Goal: Transaction & Acquisition: Book appointment/travel/reservation

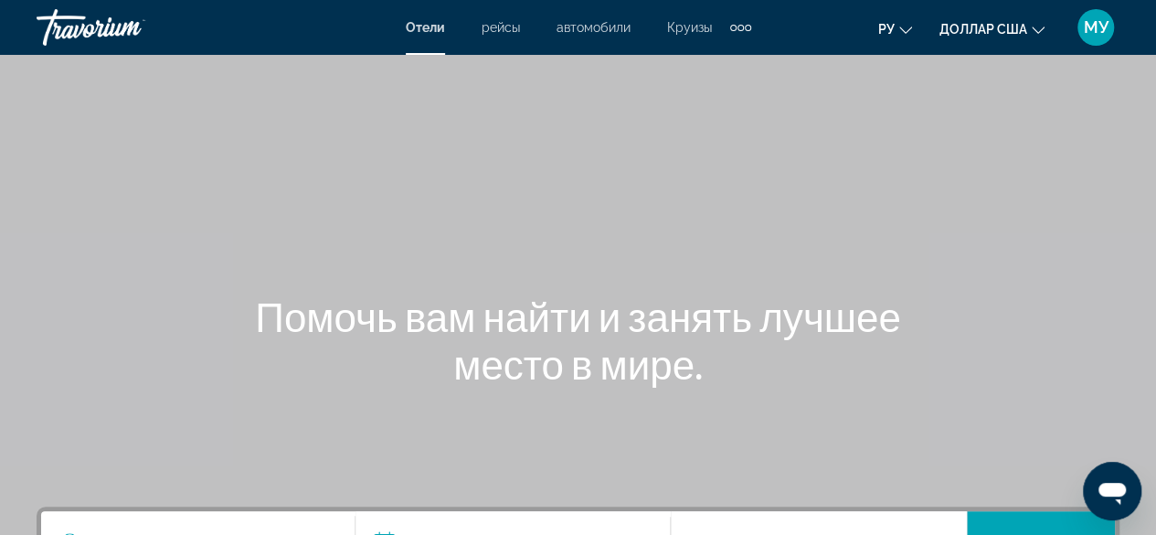
click at [832, 179] on div "Основное содержание" at bounding box center [578, 274] width 1156 height 548
click at [602, 38] on div "Отели рейсы автомобили Круизы деятельность Отели рейсы автомобили Круизы деятел…" at bounding box center [579, 27] width 346 height 29
click at [603, 29] on font "автомобили" at bounding box center [594, 27] width 74 height 15
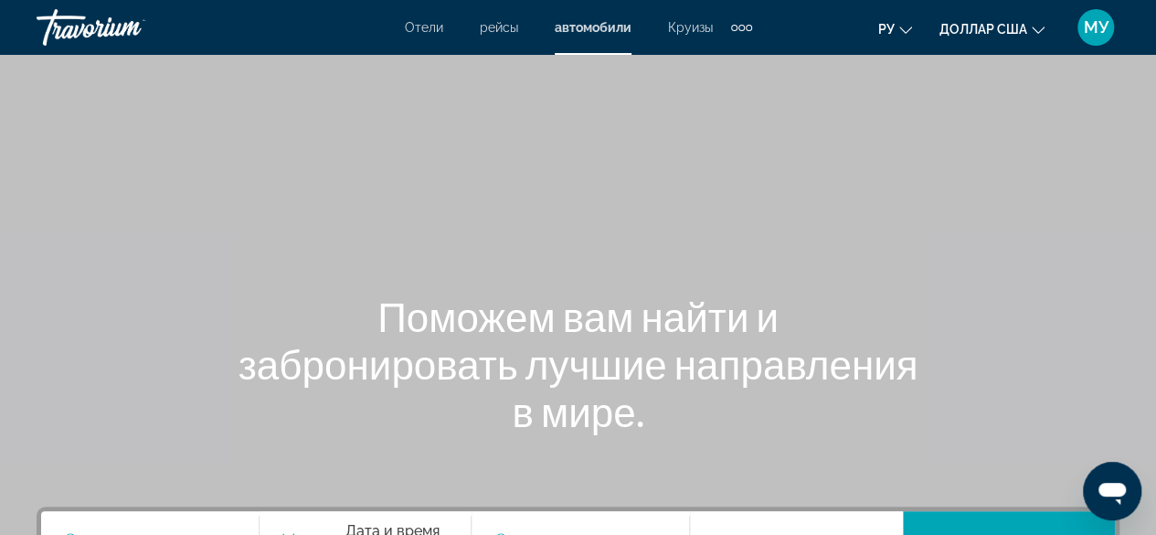
click at [680, 27] on font "Круизы" at bounding box center [690, 27] width 45 height 15
click at [744, 29] on div "Дополнительные элементы навигации" at bounding box center [742, 27] width 21 height 27
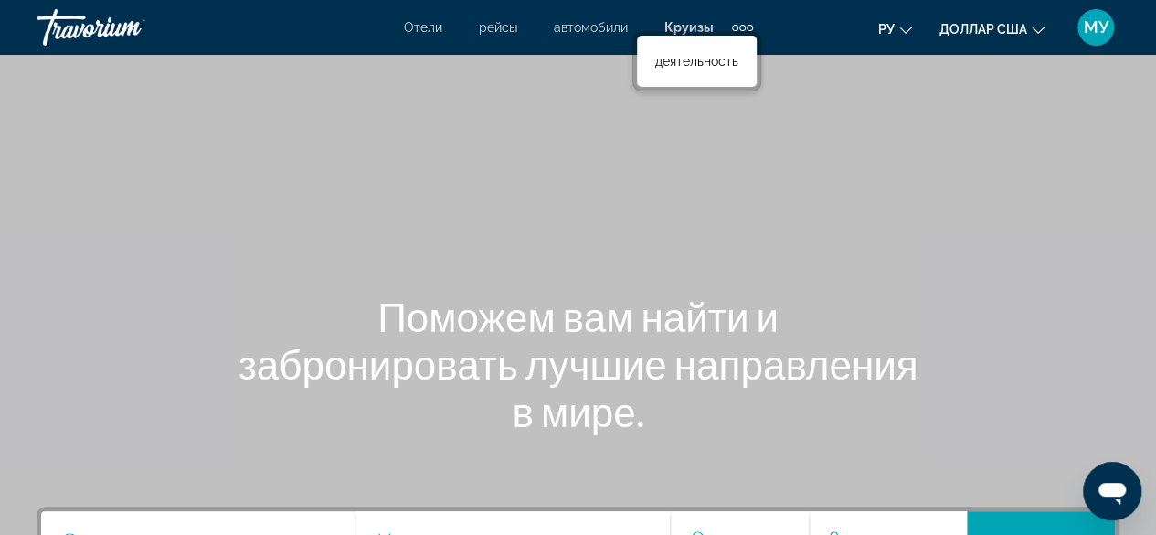
click at [744, 29] on div "Дополнительные элементы навигации" at bounding box center [742, 27] width 21 height 27
click at [724, 60] on font "деятельность" at bounding box center [696, 61] width 83 height 15
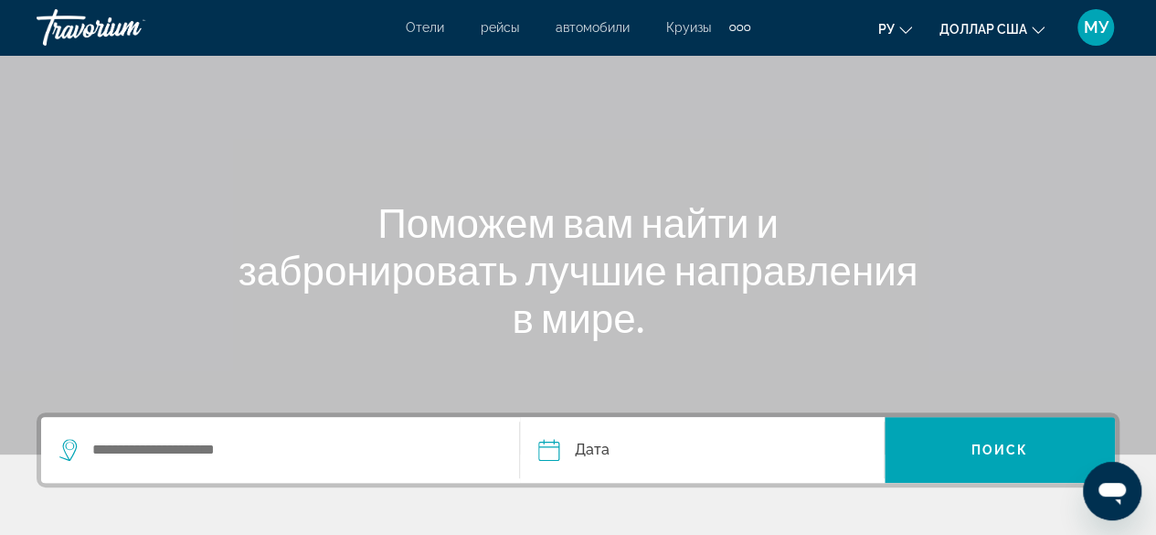
scroll to position [91, 0]
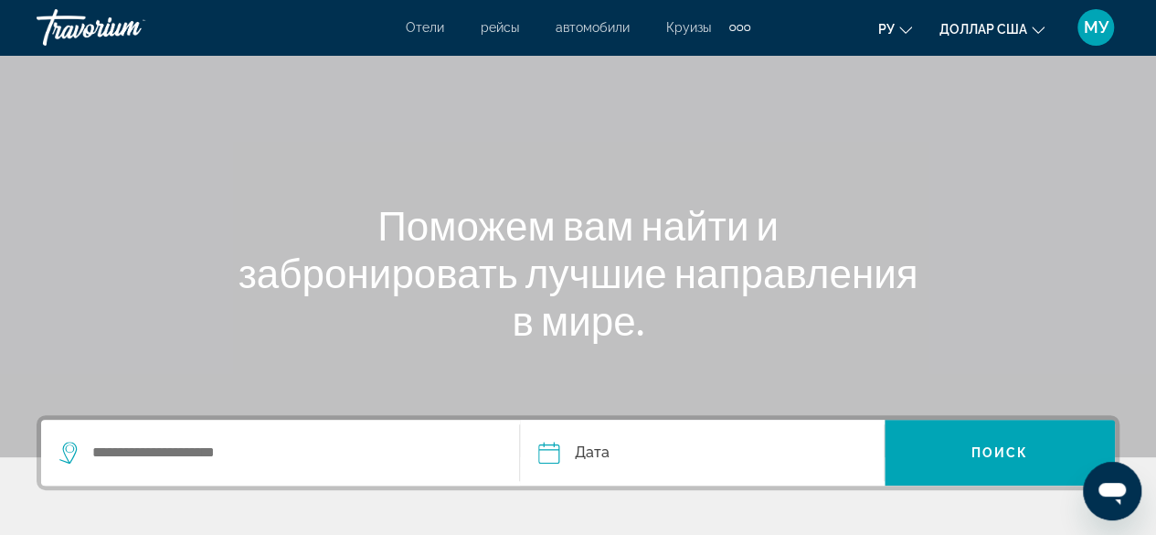
click at [426, 16] on div "Отели рейсы автомобили Круизы деятельность Отели рейсы автомобили Круизы деятел…" at bounding box center [578, 27] width 345 height 29
click at [433, 25] on font "Отели" at bounding box center [425, 27] width 38 height 15
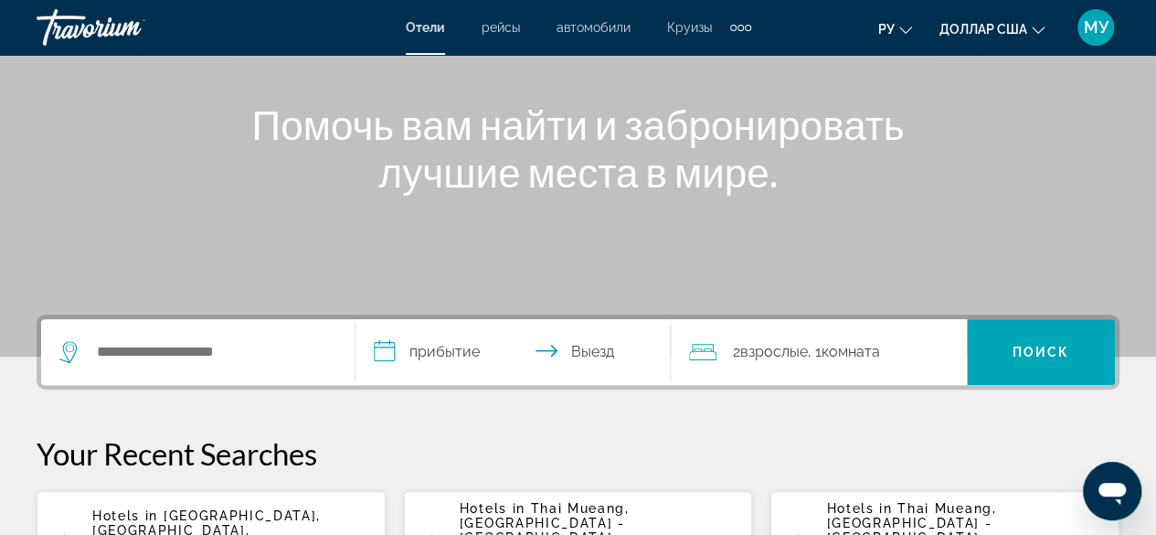
scroll to position [274, 0]
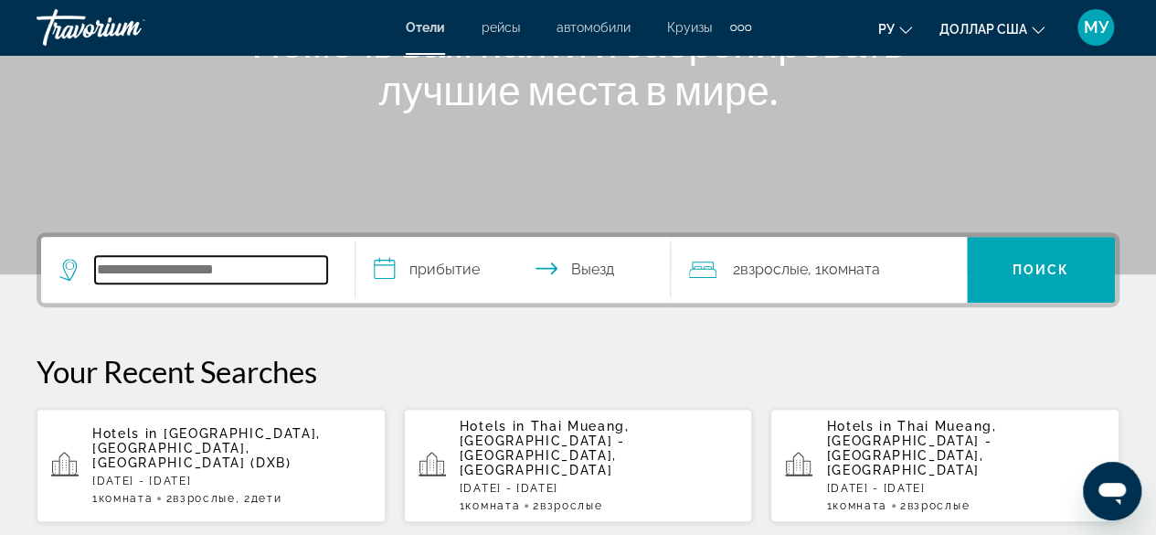
click at [282, 265] on input "Search widget" at bounding box center [211, 269] width 232 height 27
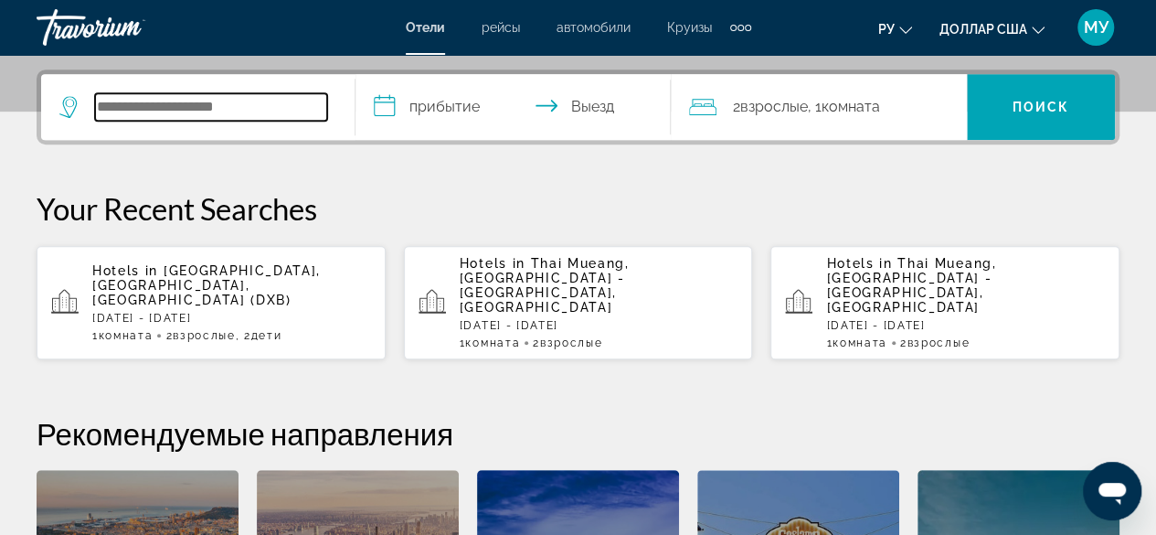
scroll to position [446, 0]
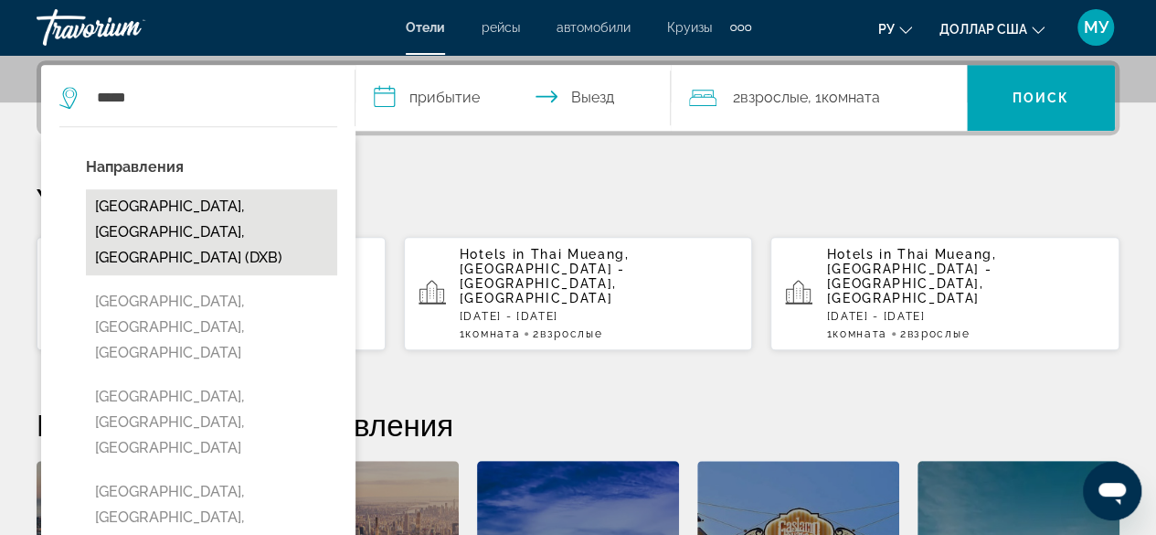
click at [187, 201] on button "Dubai, Dubai Emirate, United Arab Emirates (DXB)" at bounding box center [211, 232] width 251 height 86
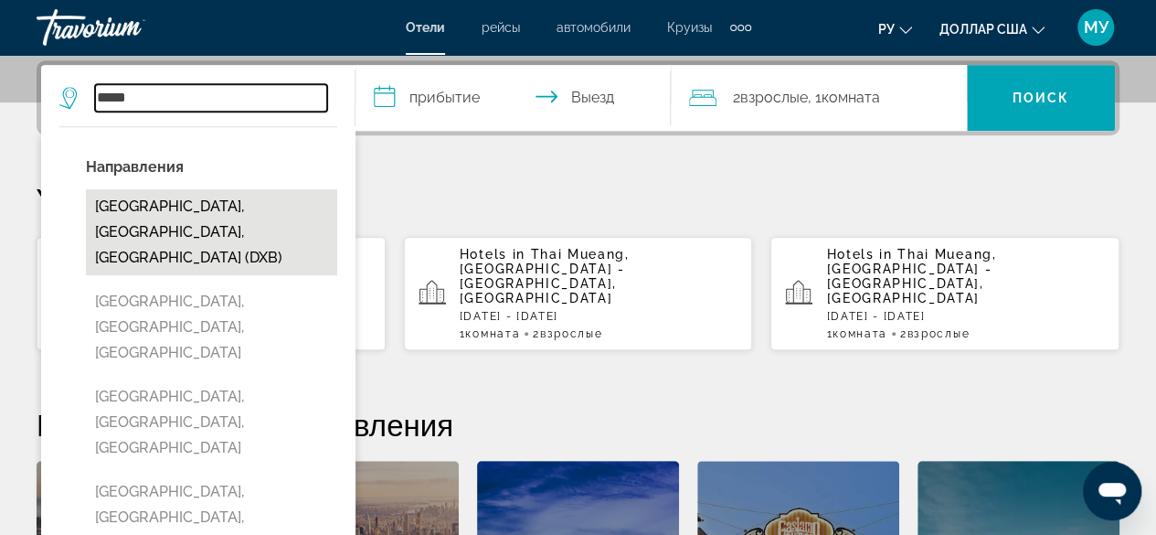
type input "**********"
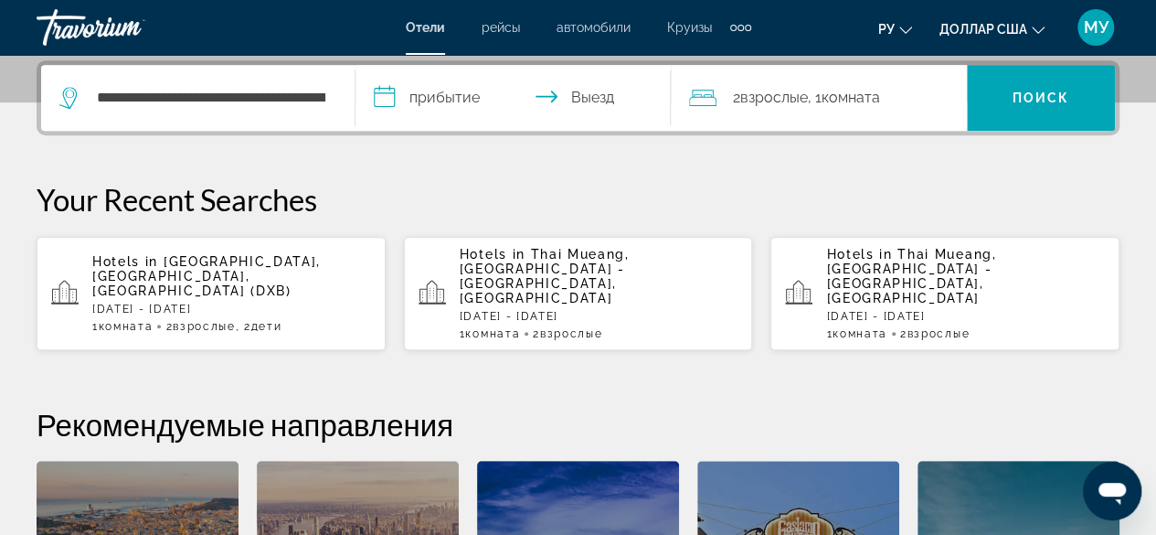
click at [526, 94] on input "**********" at bounding box center [517, 100] width 322 height 71
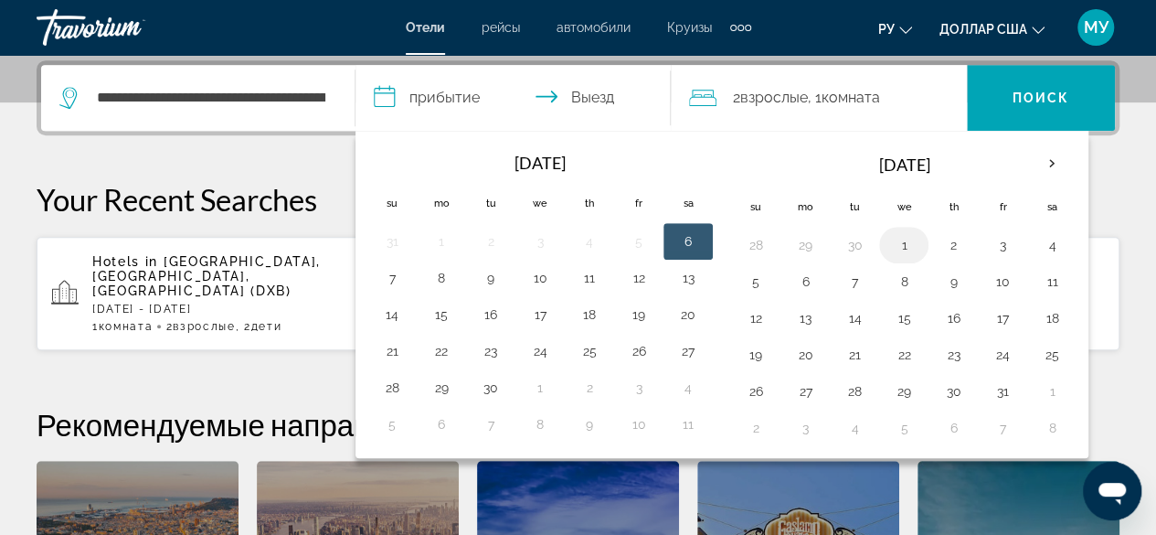
click at [900, 240] on button "1" at bounding box center [903, 245] width 29 height 26
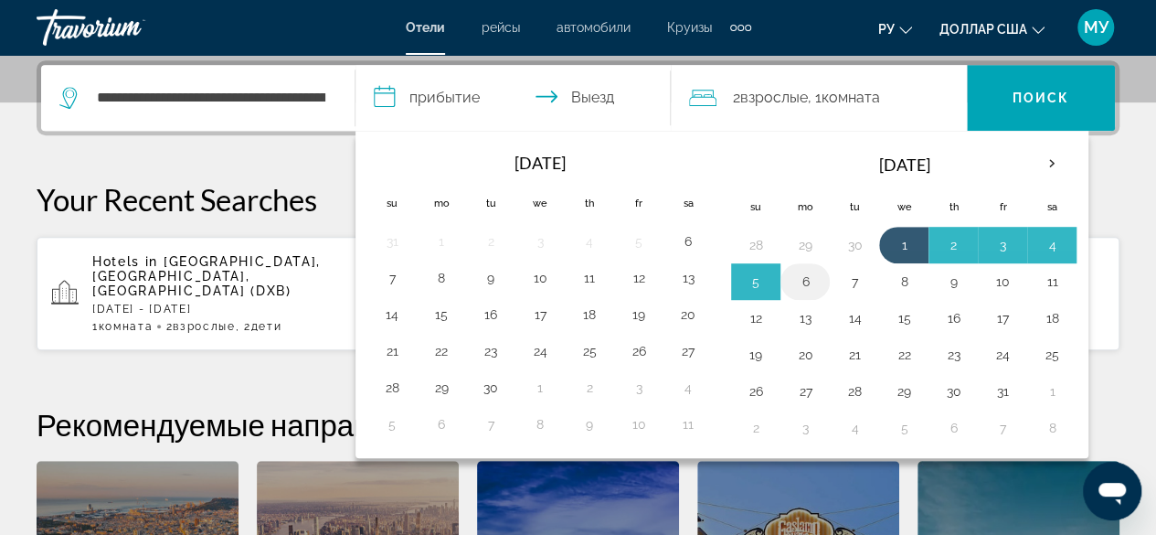
click at [804, 271] on button "6" at bounding box center [805, 282] width 29 height 26
type input "**********"
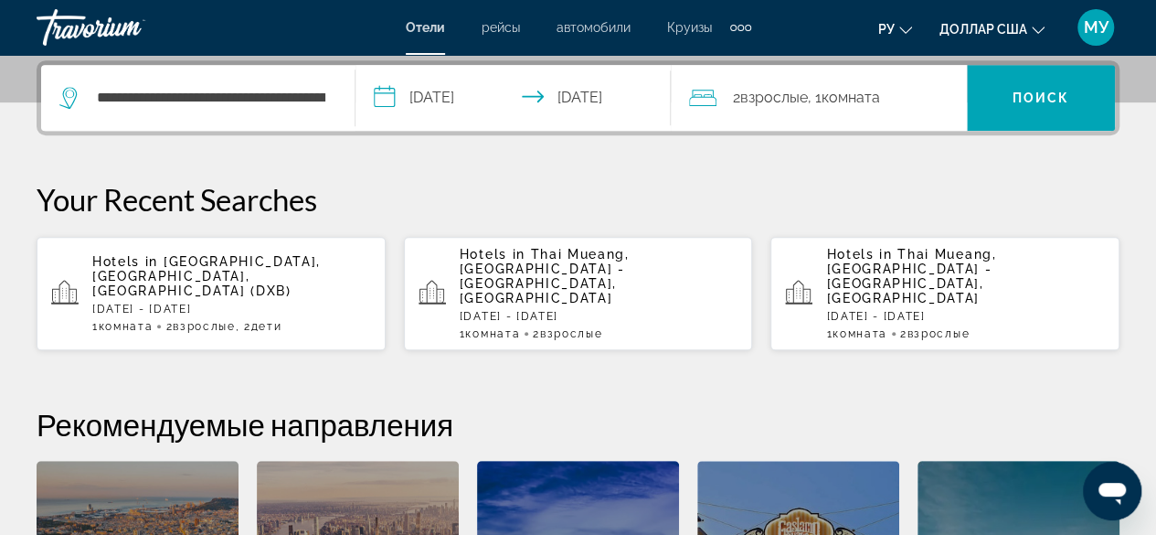
click at [856, 92] on span "Комната" at bounding box center [851, 97] width 59 height 17
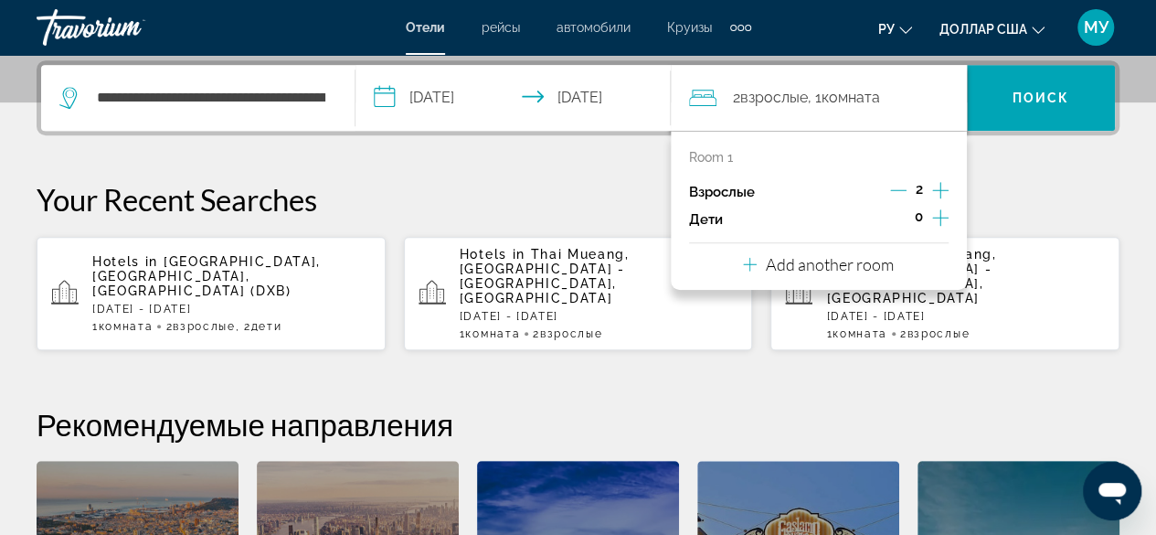
click at [925, 218] on div "0" at bounding box center [918, 219] width 59 height 27
click at [940, 217] on icon "Increment children" at bounding box center [940, 217] width 16 height 16
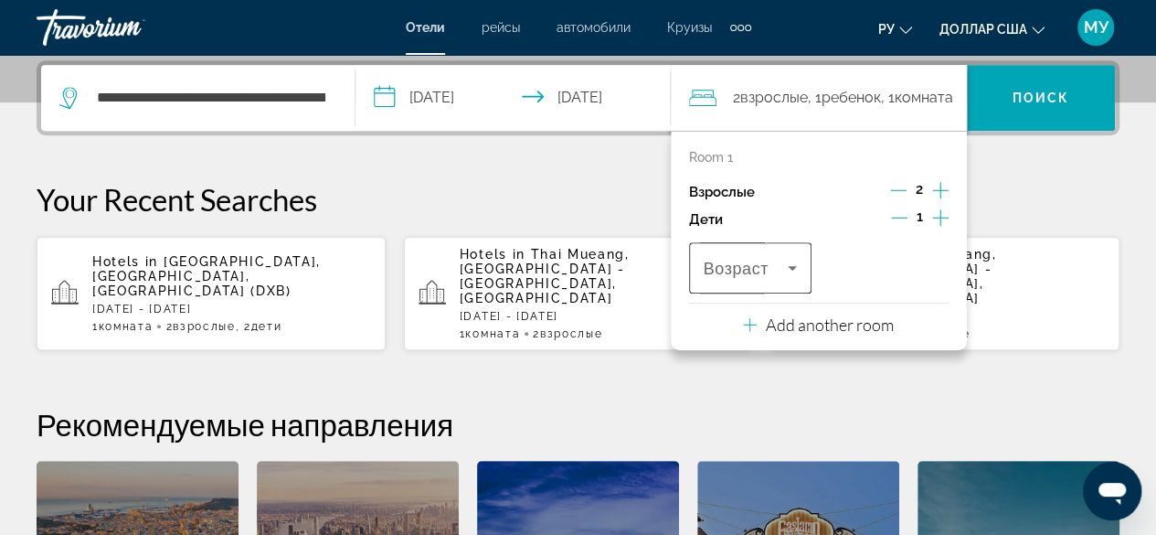
click at [755, 275] on span "Возраст" at bounding box center [736, 269] width 65 height 18
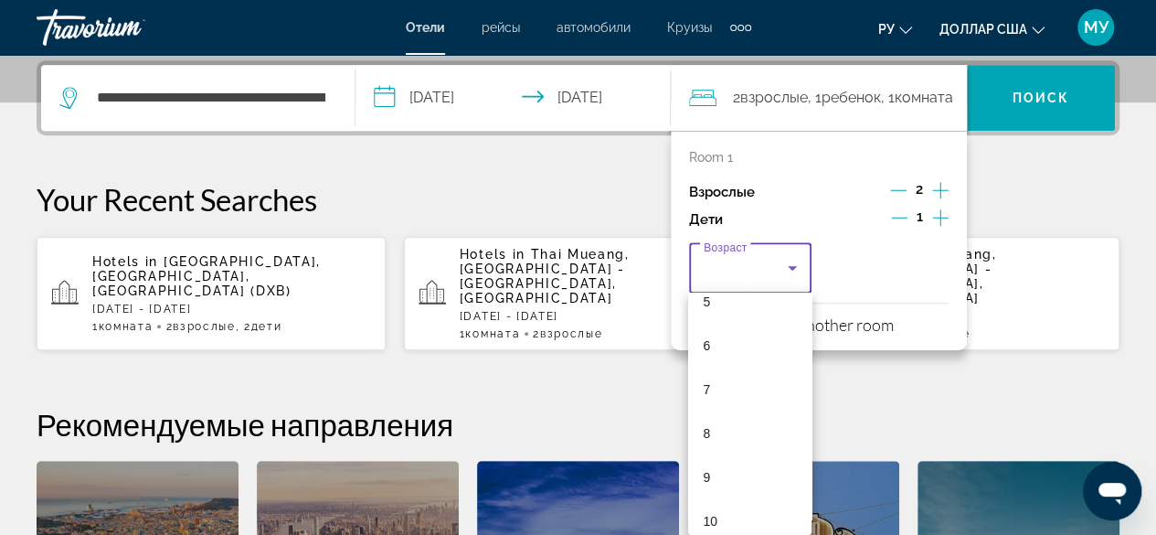
scroll to position [294, 0]
click at [724, 423] on mat-option "9" at bounding box center [749, 422] width 123 height 44
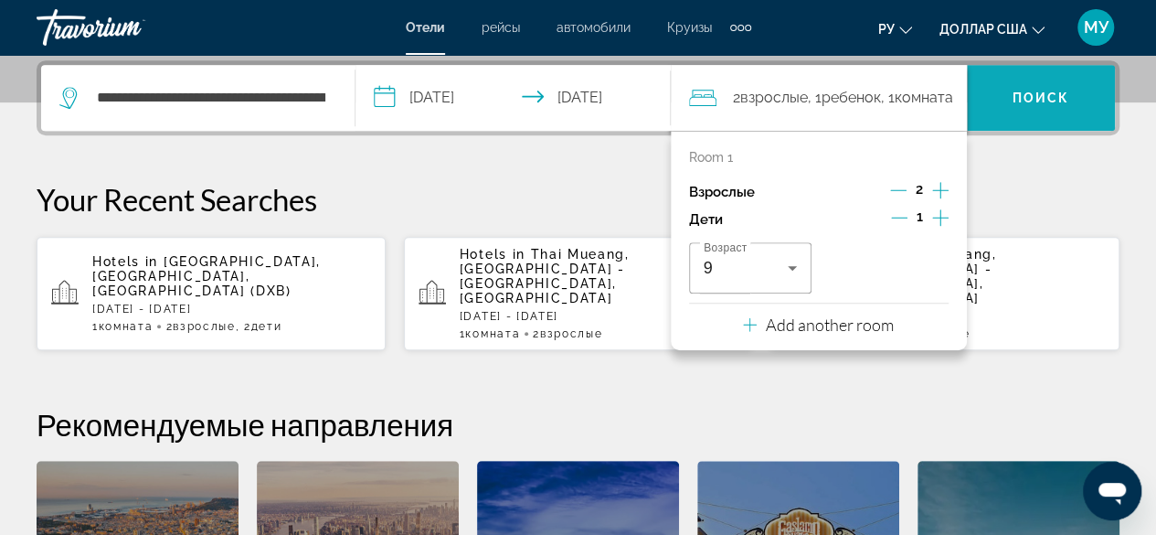
click at [1043, 91] on span "Поиск" at bounding box center [1042, 98] width 58 height 15
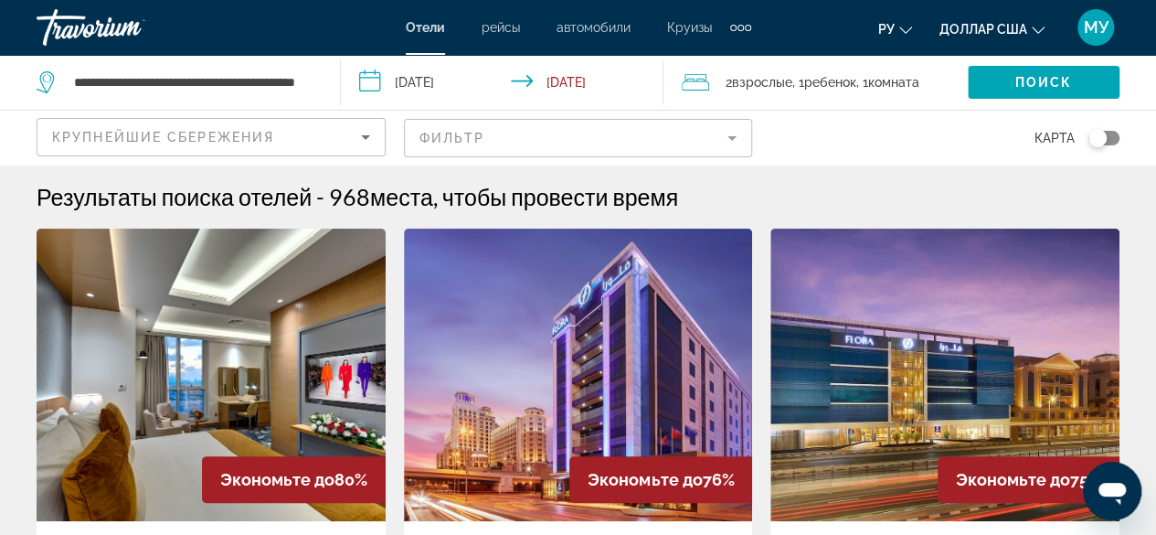
click at [227, 362] on img "Основное содержание" at bounding box center [211, 375] width 349 height 293
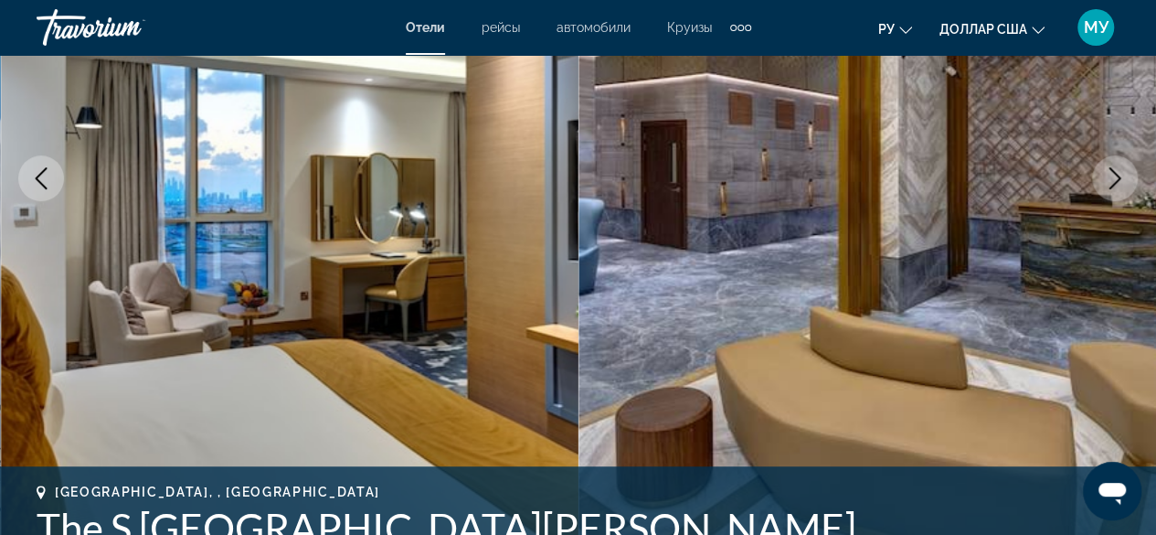
scroll to position [366, 0]
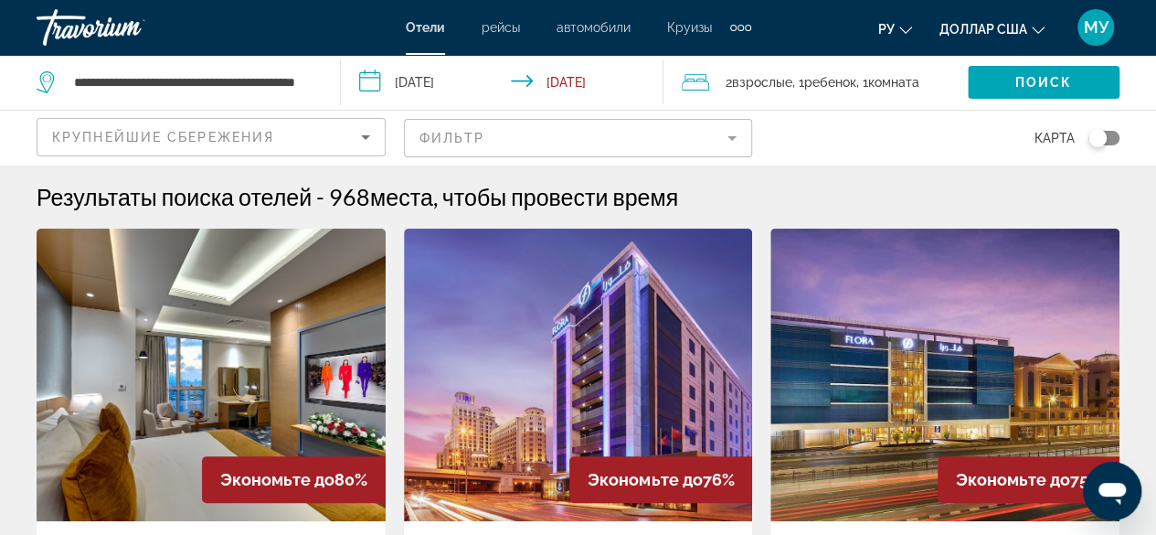
click at [106, 140] on span "Крупнейшие сбережения" at bounding box center [163, 137] width 222 height 15
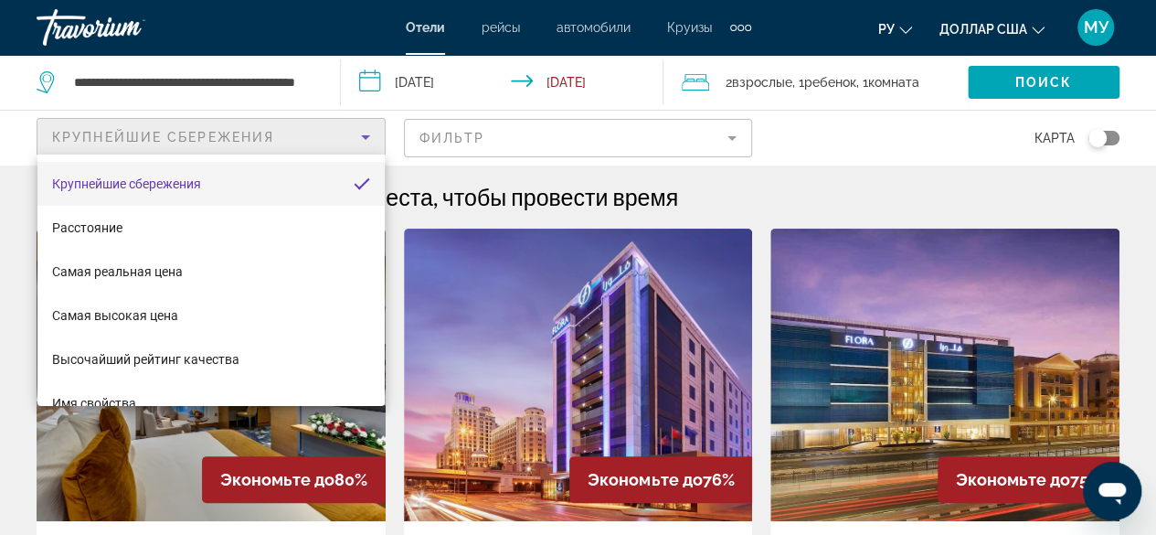
click at [97, 83] on div at bounding box center [578, 267] width 1156 height 535
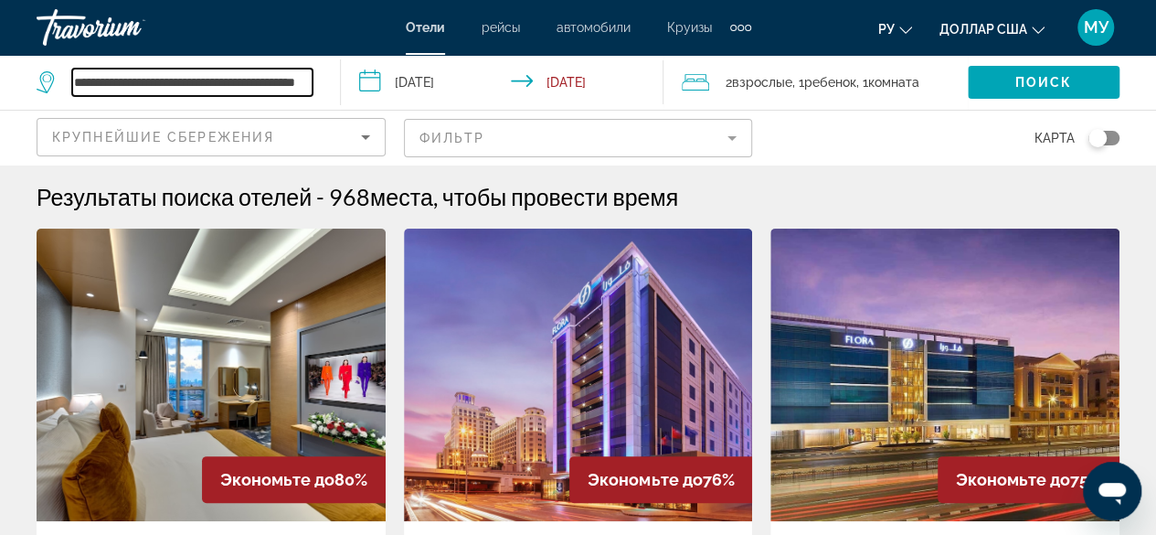
click at [101, 75] on input "**********" at bounding box center [192, 82] width 240 height 27
click at [294, 83] on input "**********" at bounding box center [192, 82] width 240 height 27
click at [311, 81] on input "**********" at bounding box center [192, 82] width 240 height 27
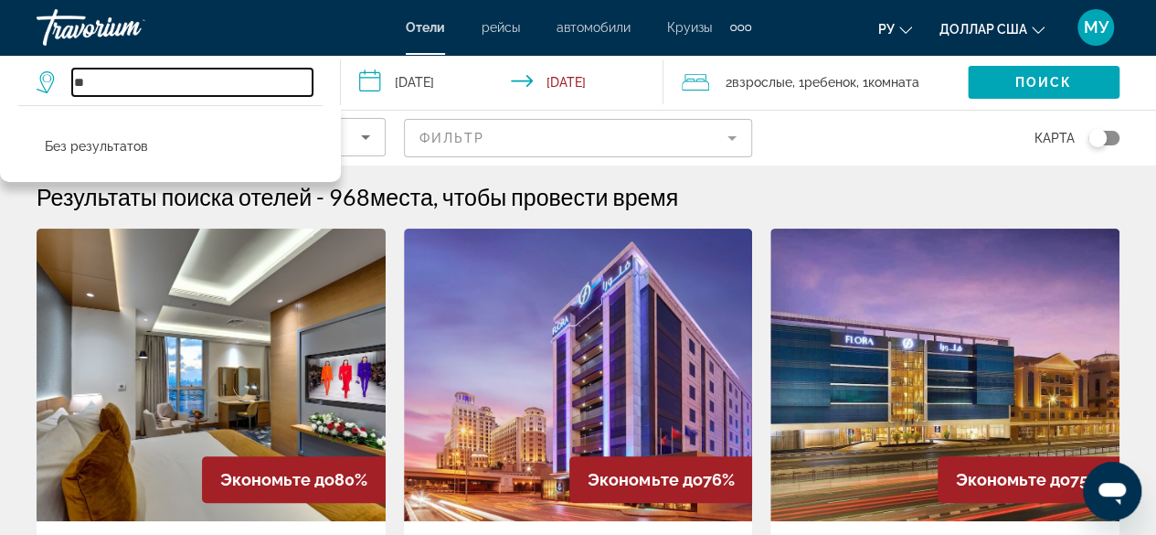
type input "*"
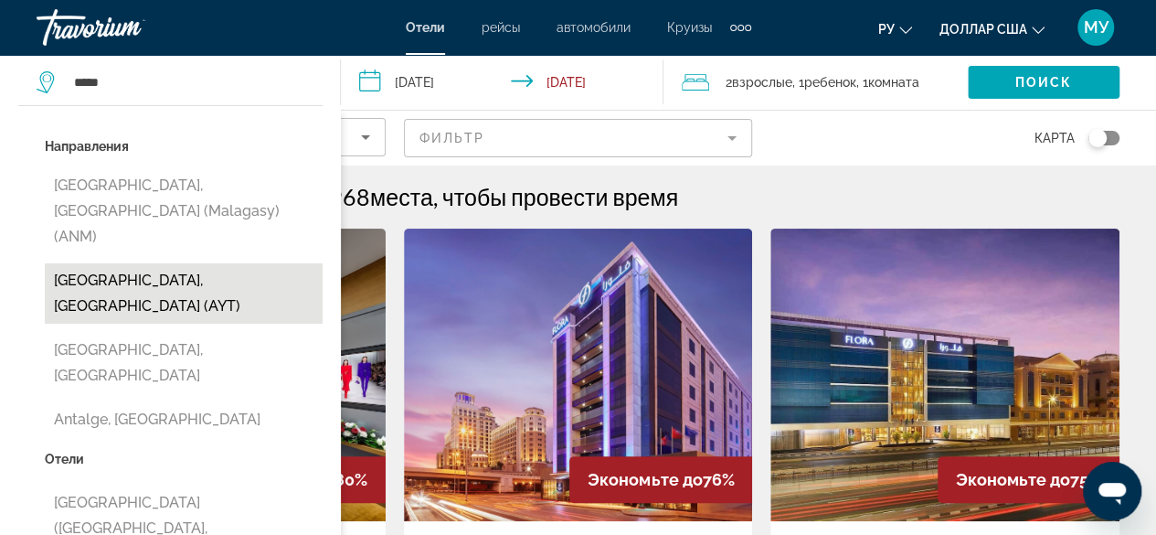
click at [179, 263] on button "Antalya, Turkey (AYT)" at bounding box center [184, 293] width 278 height 60
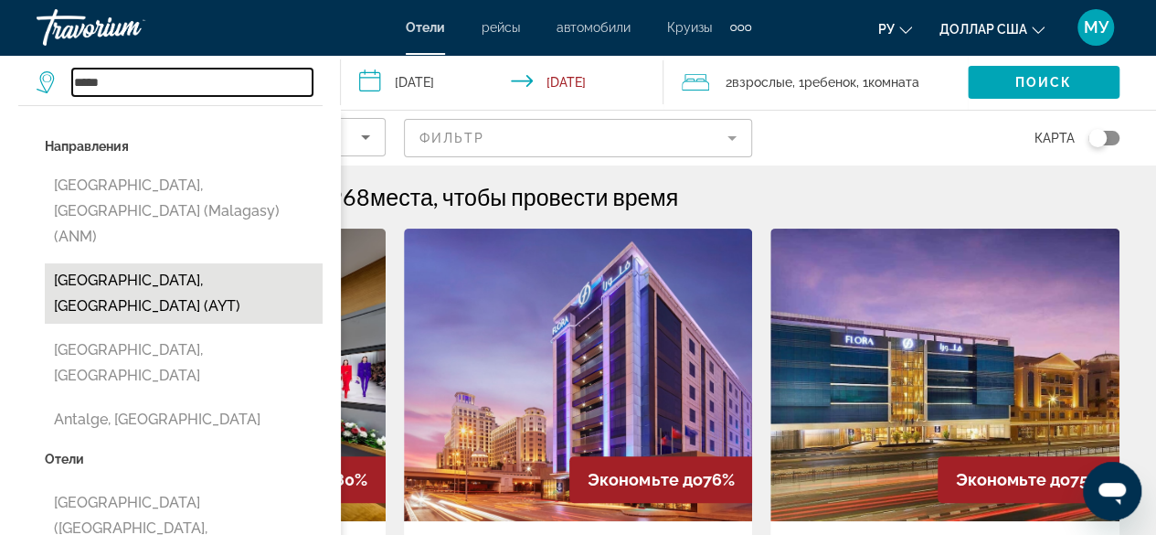
type input "**********"
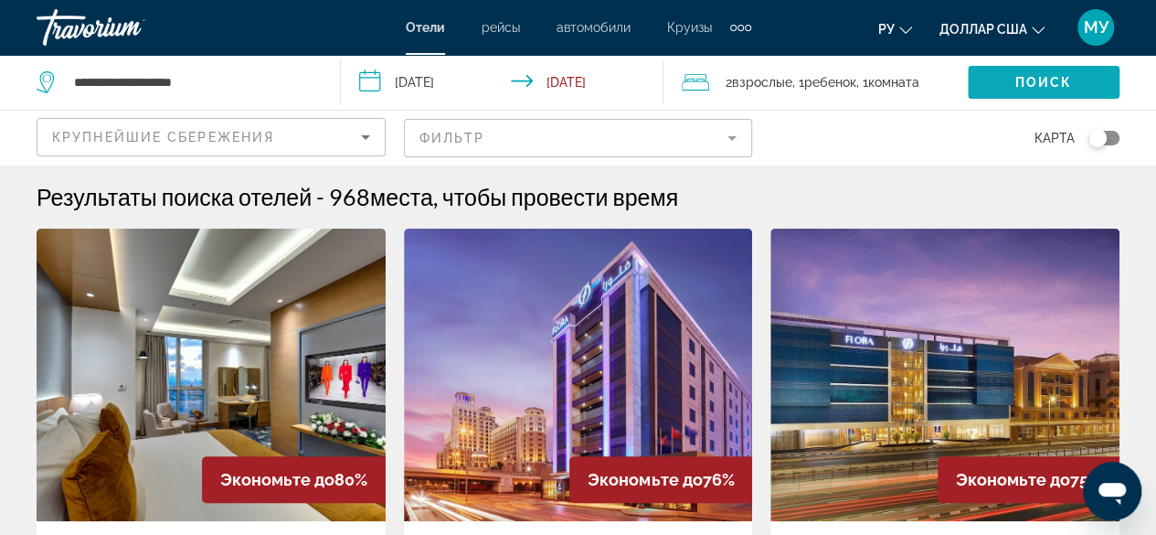
click at [1047, 83] on span "Поиск" at bounding box center [1045, 82] width 58 height 15
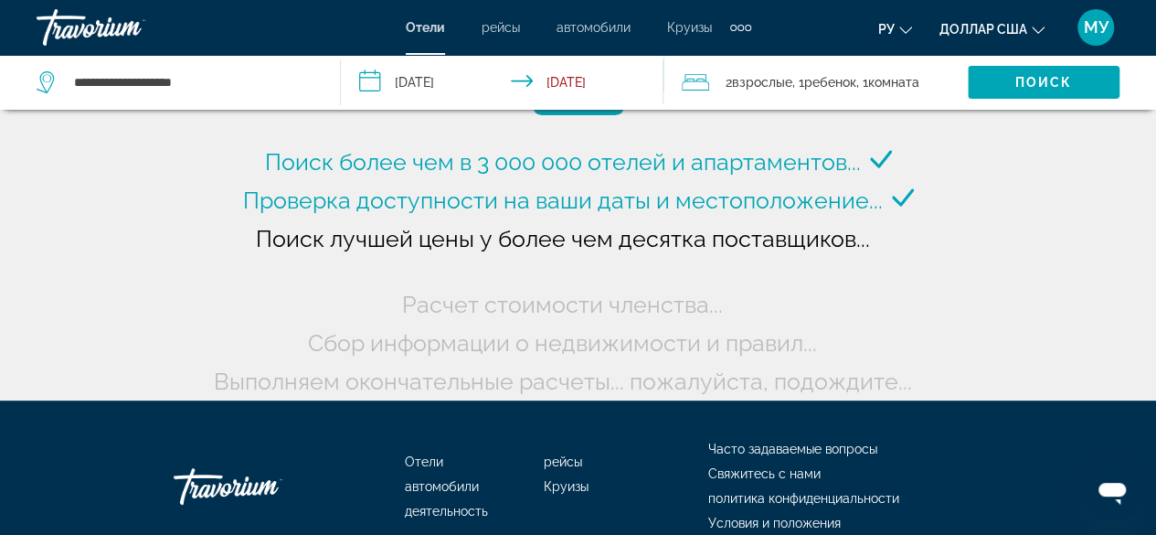
scroll to position [94, 0]
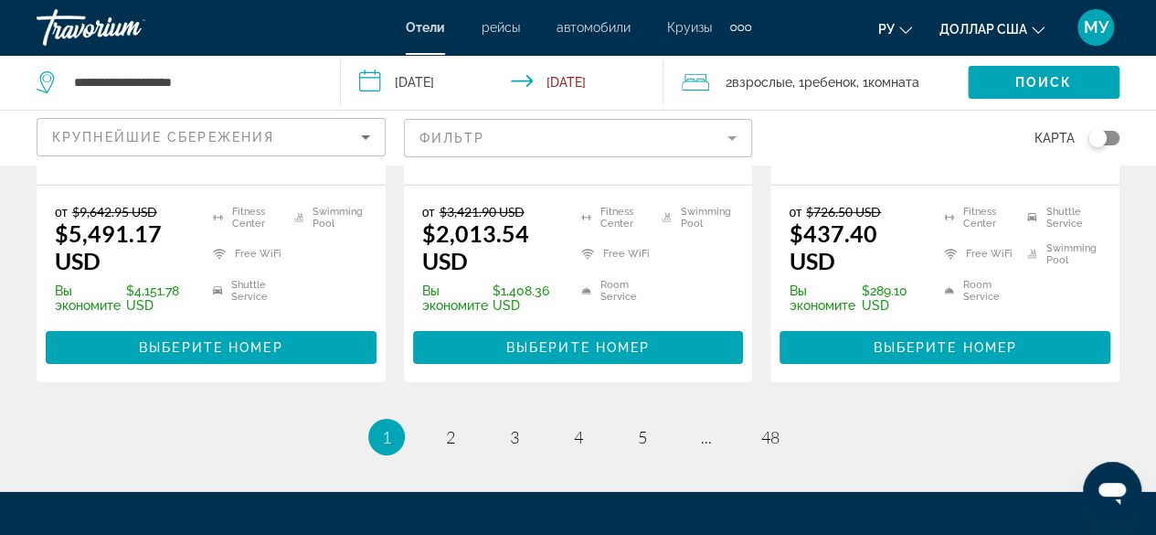
scroll to position [2823, 0]
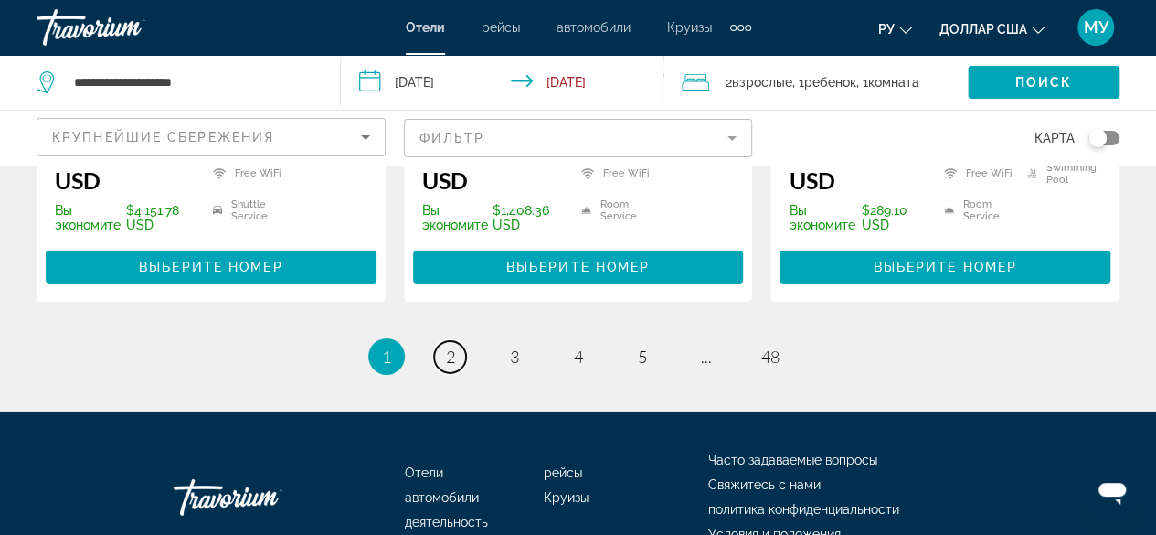
drag, startPoint x: 444, startPoint y: 257, endPoint x: 456, endPoint y: 249, distance: 14.5
click at [443, 341] on link "page 2" at bounding box center [450, 357] width 32 height 32
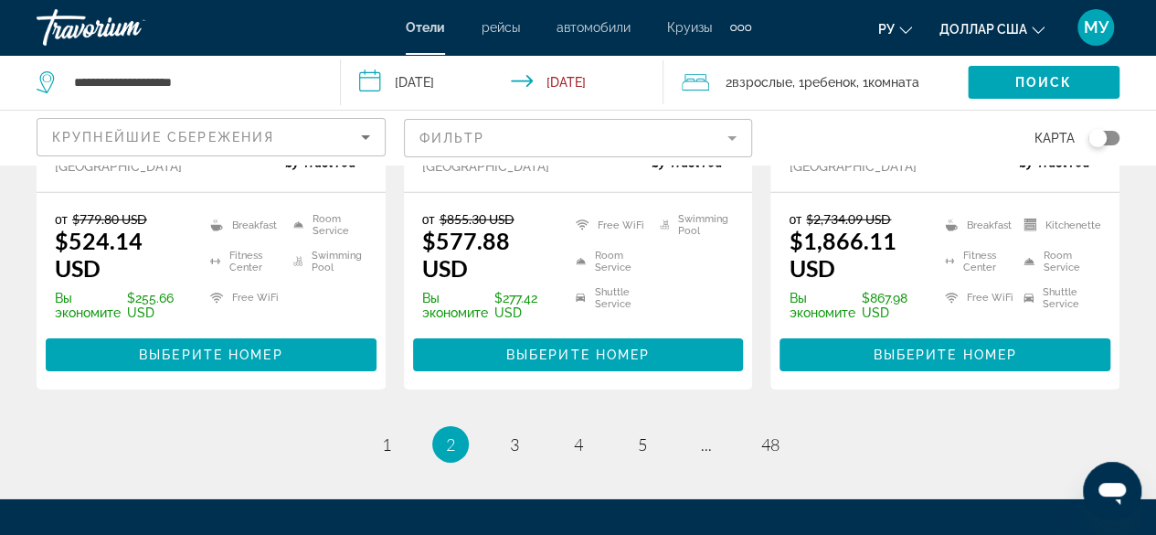
scroll to position [2742, 0]
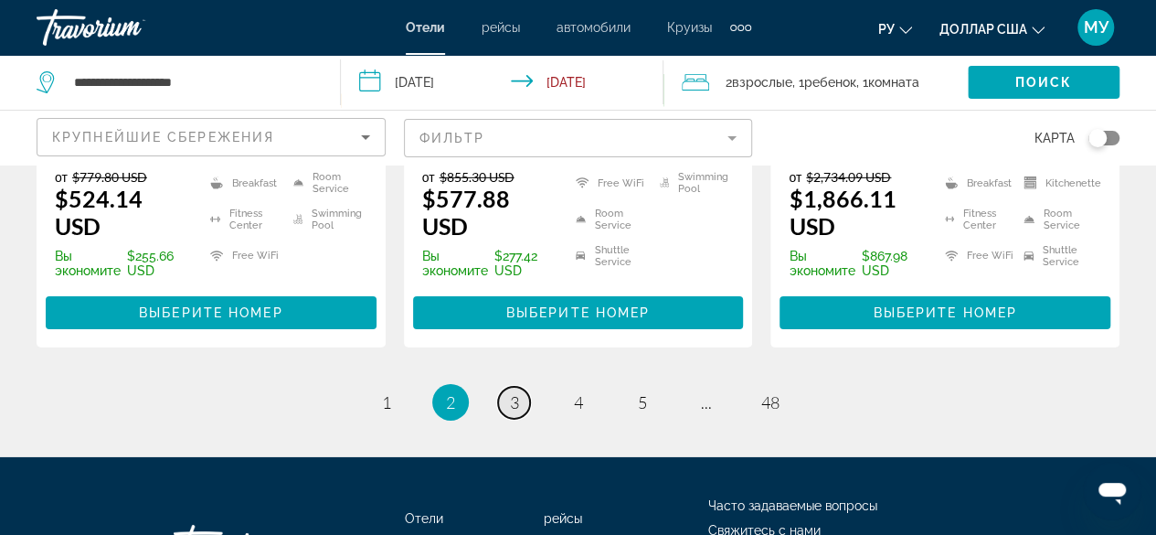
click at [524, 387] on link "page 3" at bounding box center [514, 403] width 32 height 32
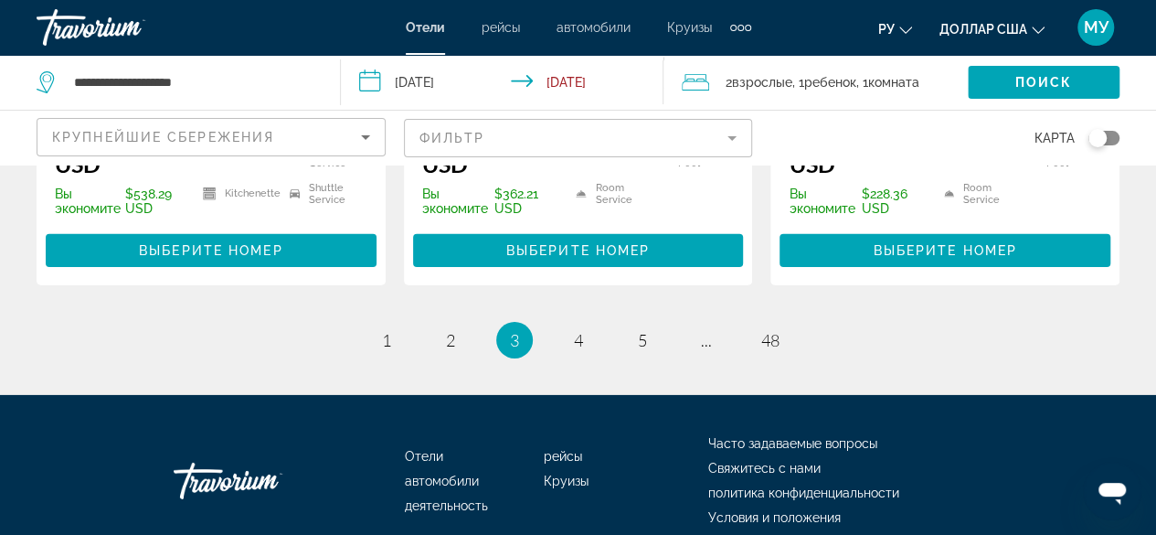
scroll to position [2795, 0]
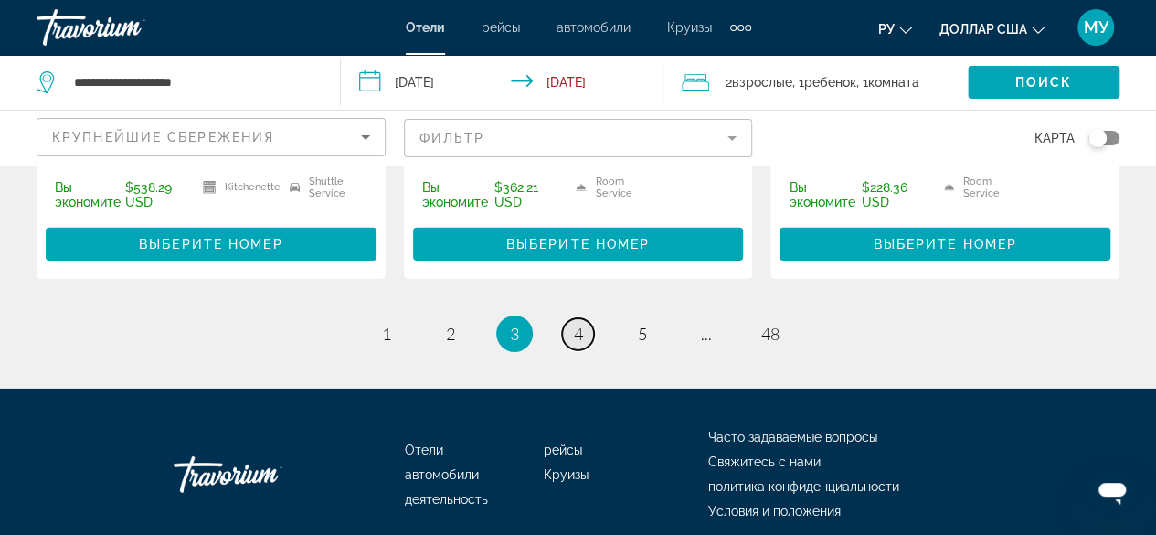
click at [576, 324] on span "4" at bounding box center [578, 334] width 9 height 20
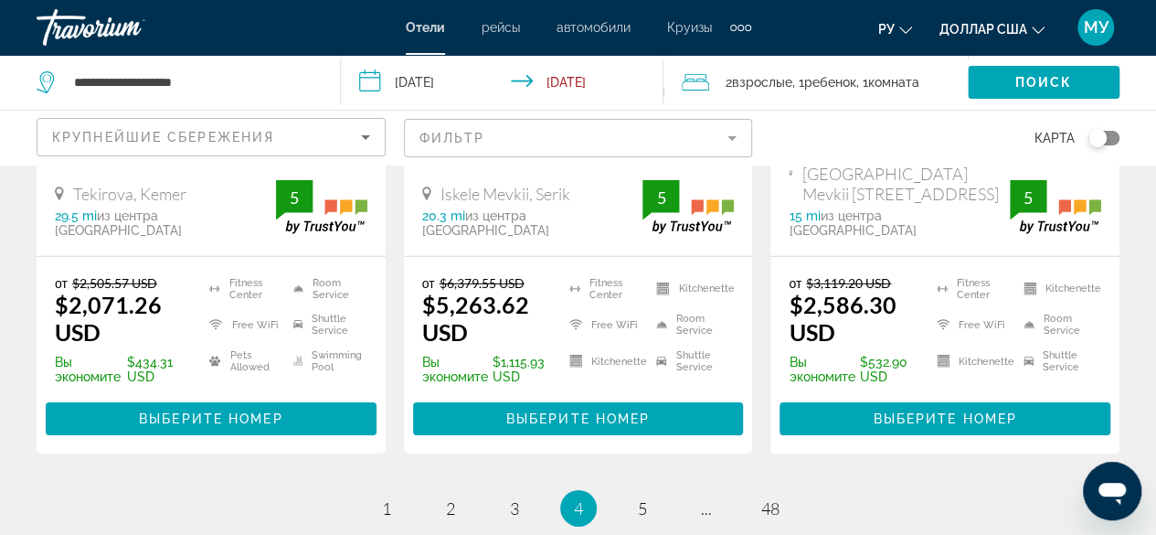
scroll to position [2742, 0]
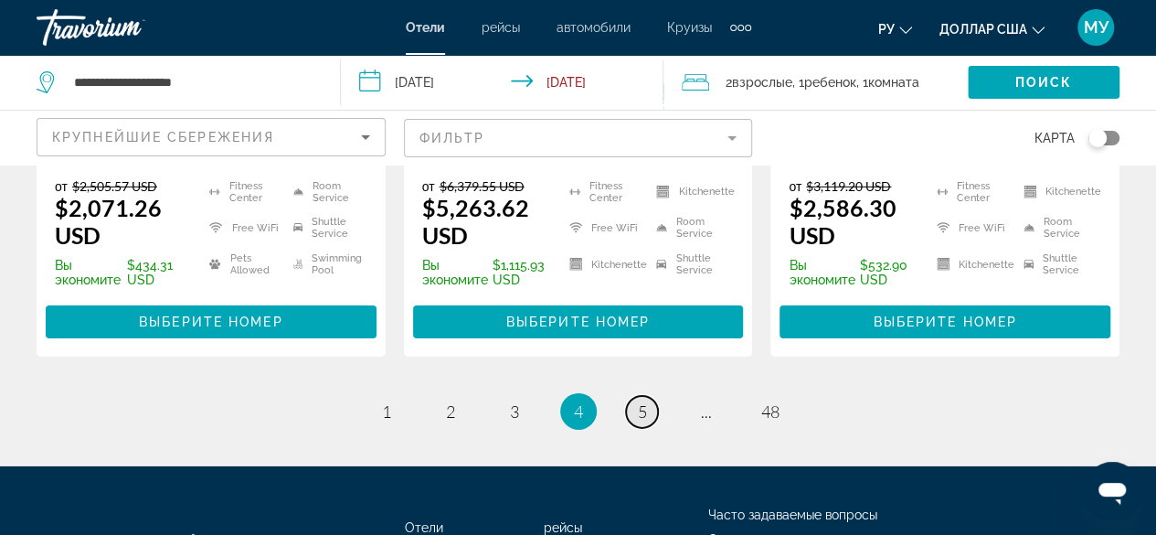
click at [642, 401] on span "5" at bounding box center [642, 411] width 9 height 20
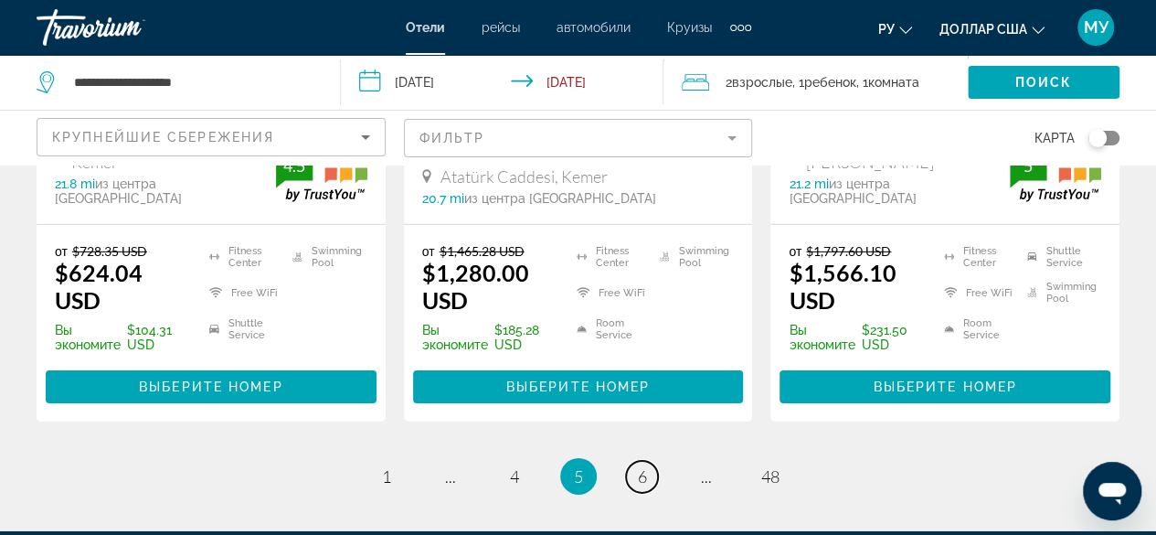
scroll to position [2742, 0]
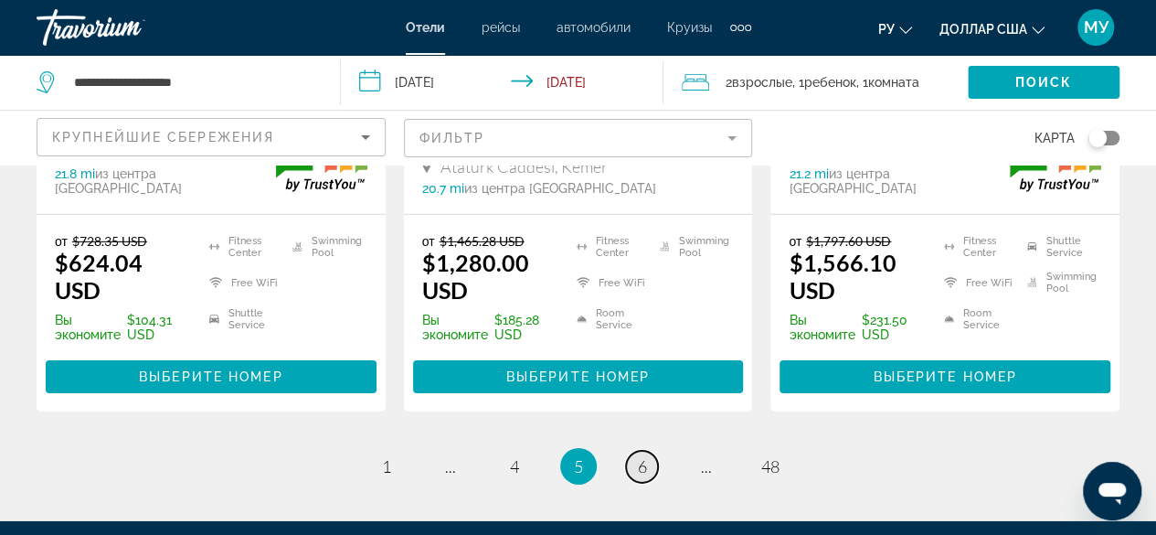
click at [641, 456] on span "6" at bounding box center [642, 466] width 9 height 20
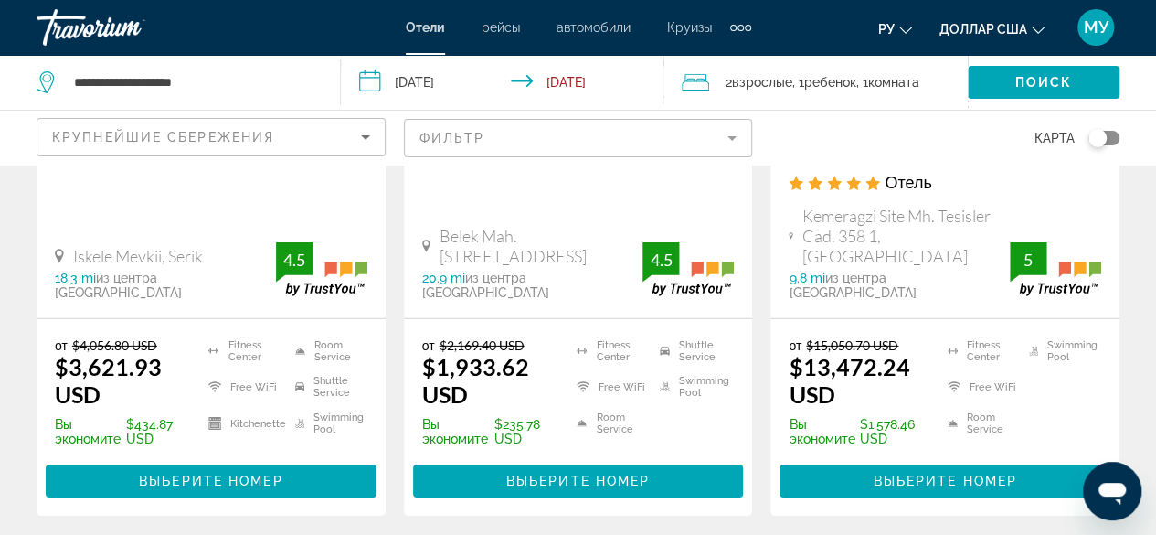
scroll to position [2742, 0]
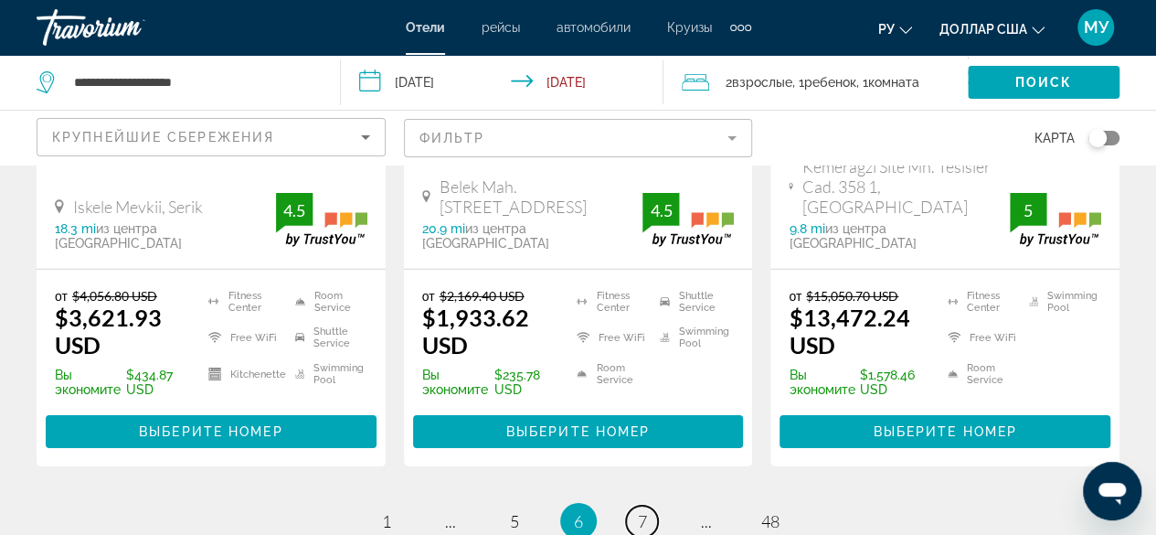
click at [650, 506] on link "page 7" at bounding box center [642, 522] width 32 height 32
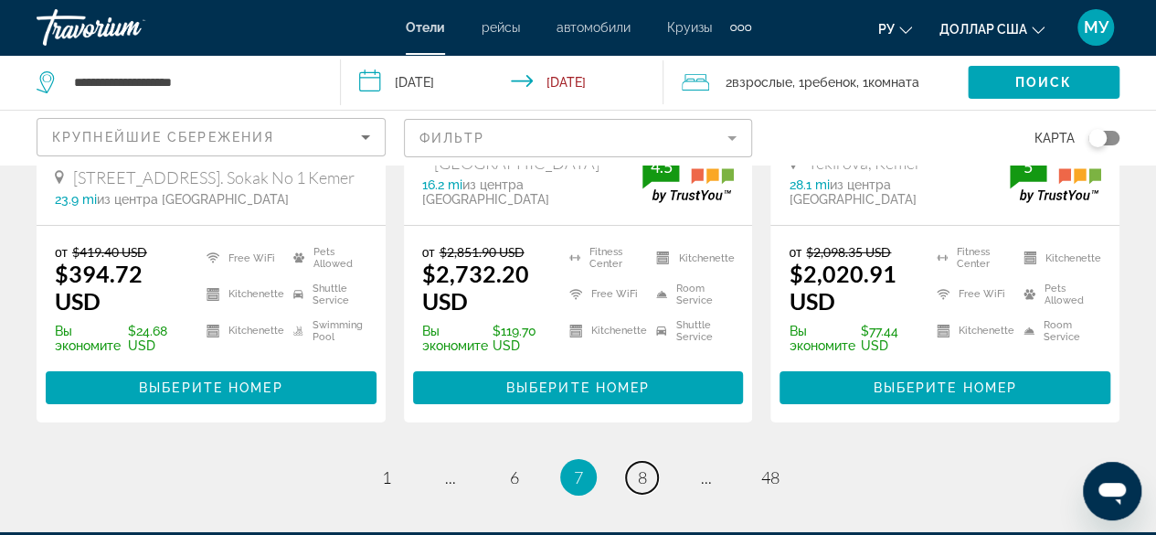
scroll to position [2845, 0]
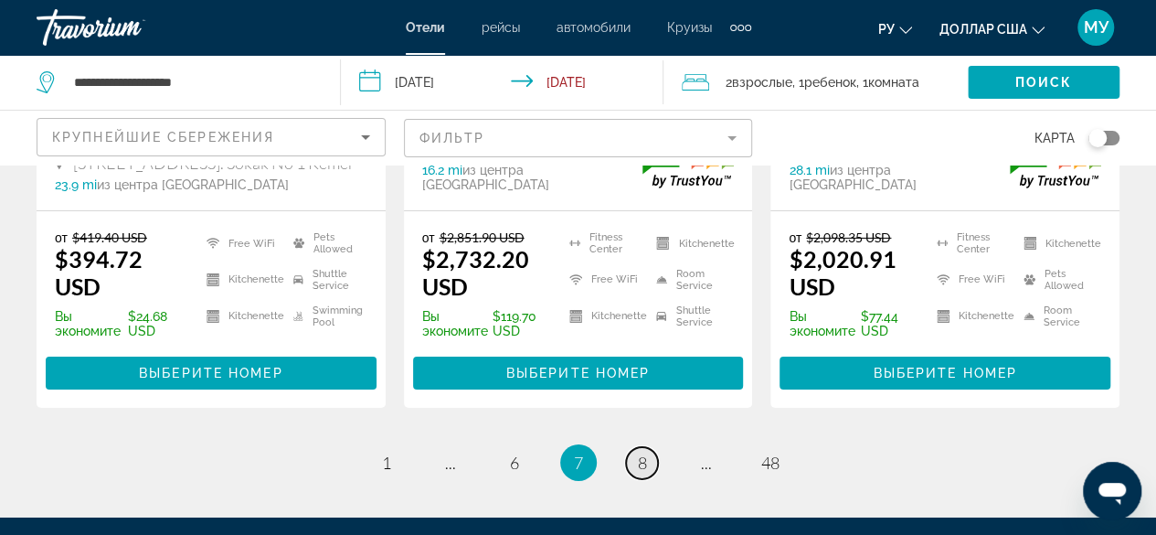
click at [634, 447] on link "page 8" at bounding box center [642, 463] width 32 height 32
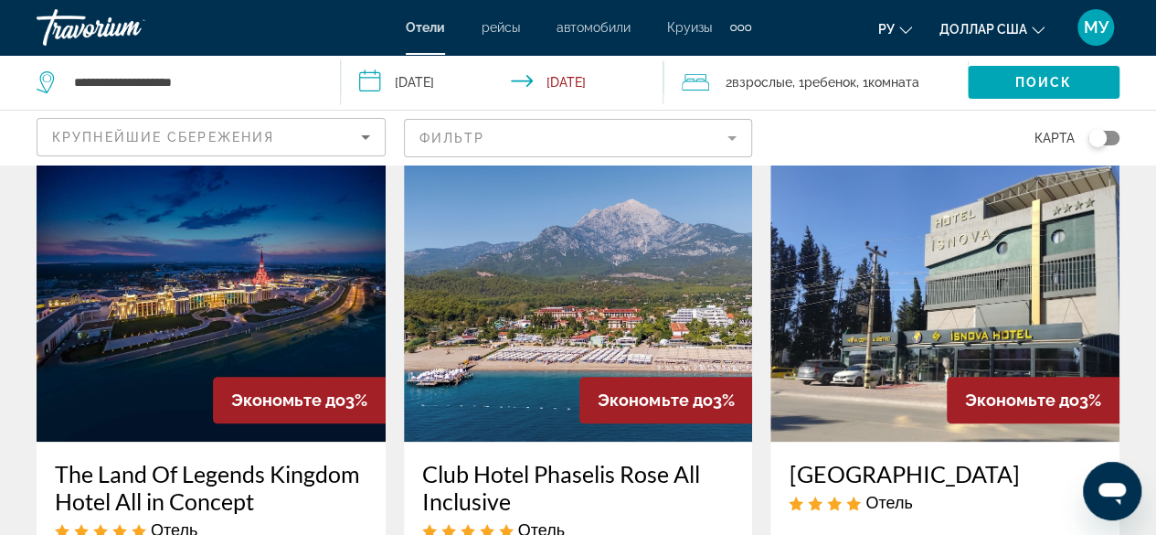
scroll to position [823, 0]
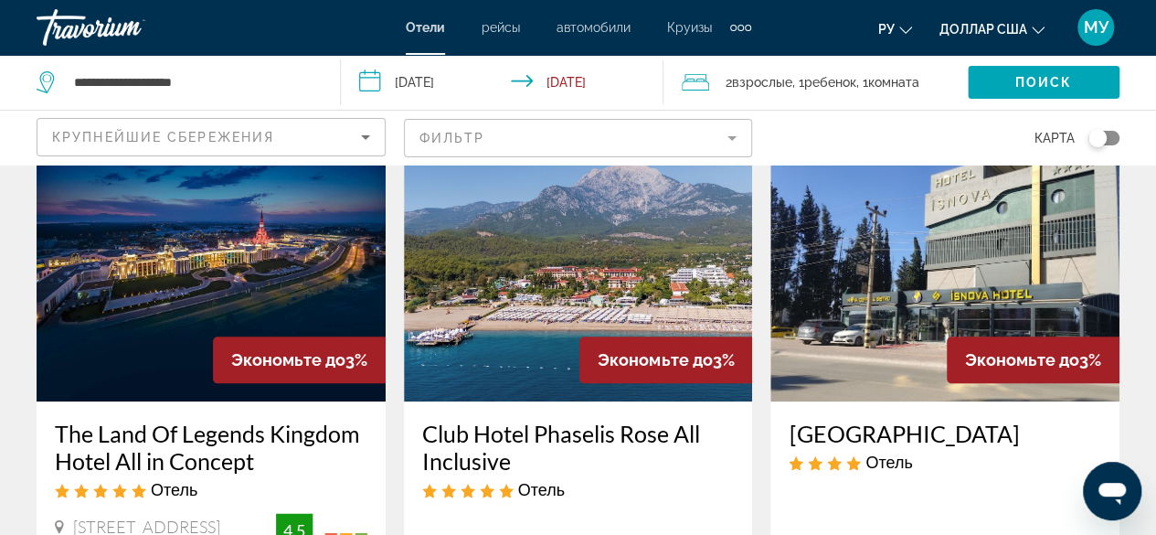
click at [245, 246] on img "Основное содержание" at bounding box center [211, 255] width 349 height 293
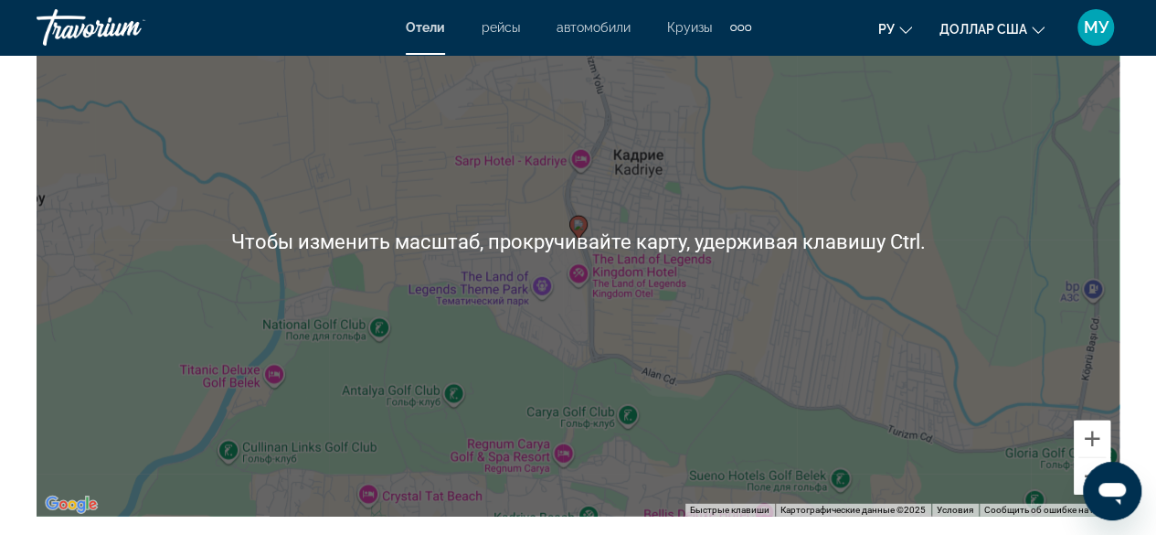
scroll to position [2103, 0]
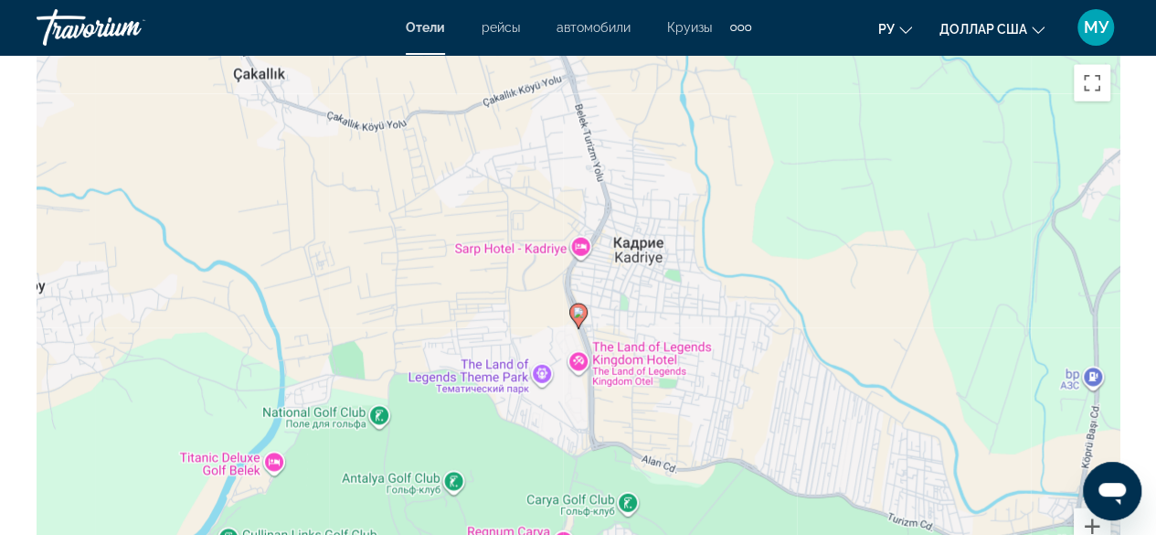
click at [461, 443] on div "Чтобы активировать перетаскивание с помощью клавиатуры, нажмите Alt + Ввод. Пос…" at bounding box center [578, 330] width 1083 height 548
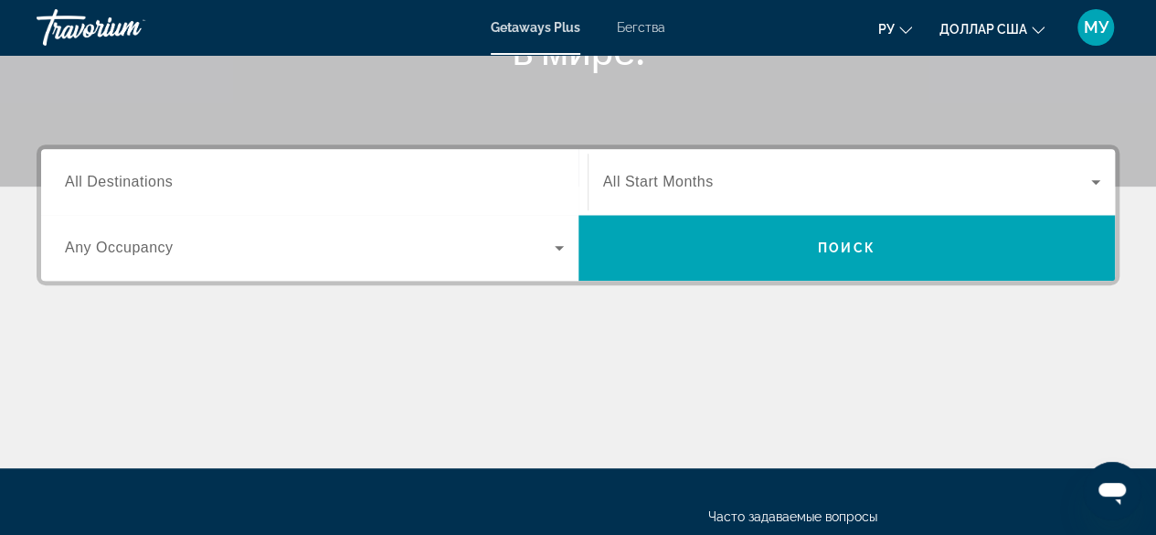
scroll to position [366, 0]
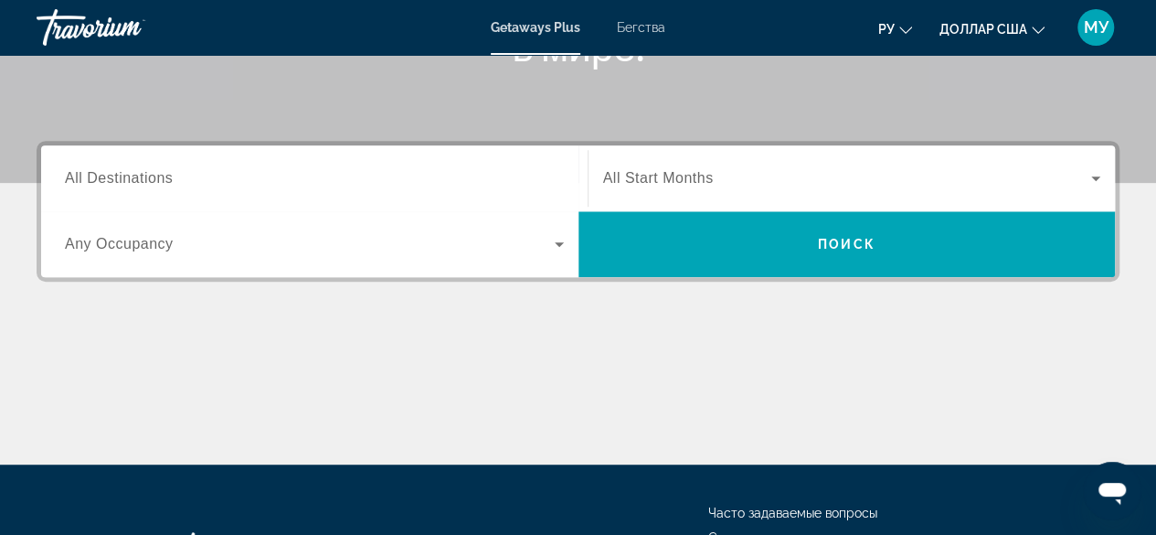
click at [575, 244] on div "Occupancy Any Occupancy" at bounding box center [314, 243] width 528 height 51
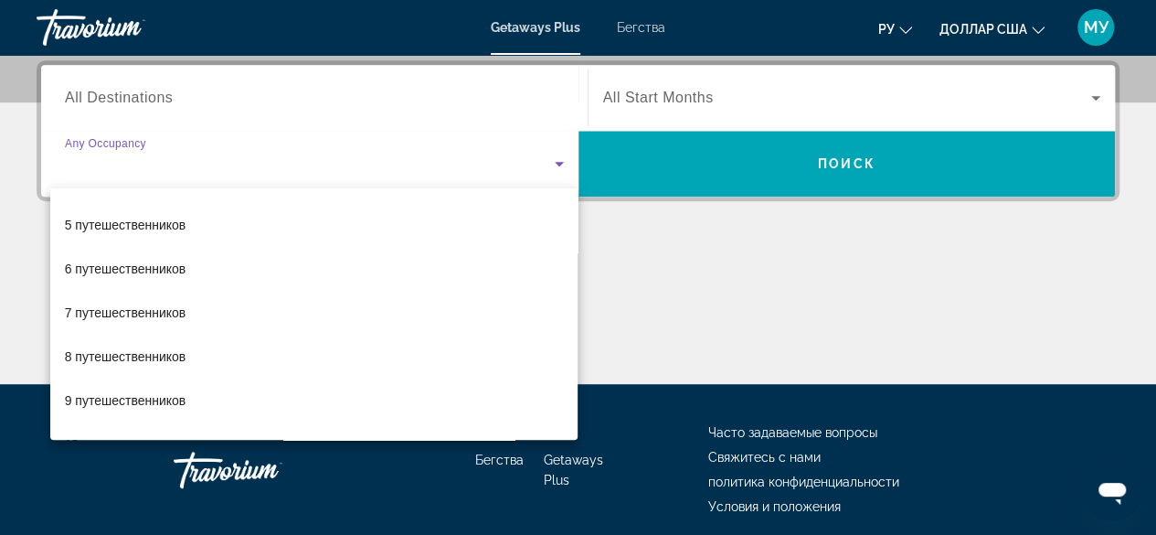
scroll to position [183, 0]
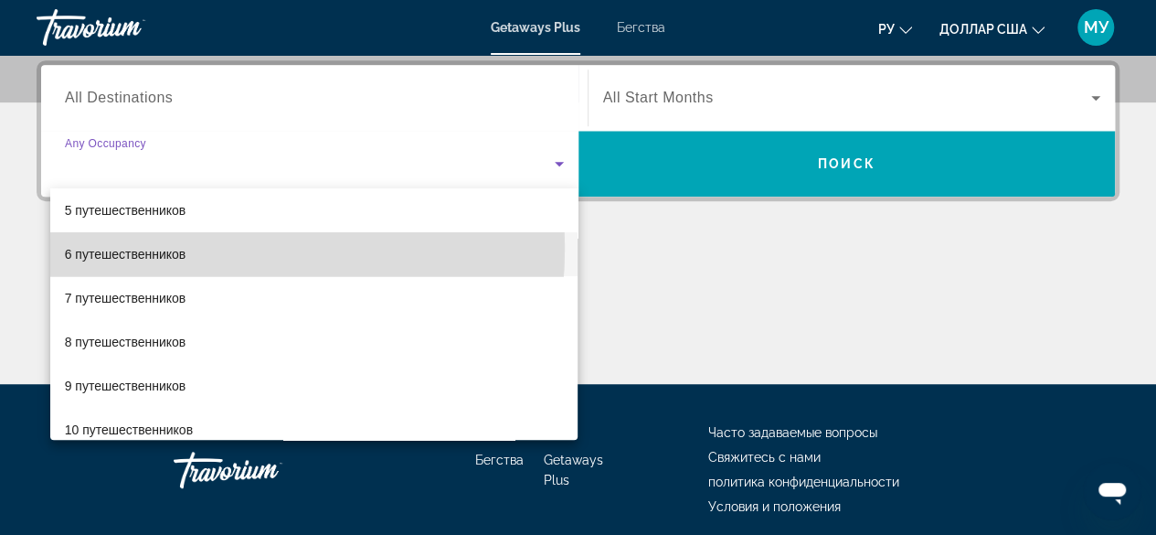
click at [150, 248] on font "6 путешественников" at bounding box center [126, 254] width 122 height 15
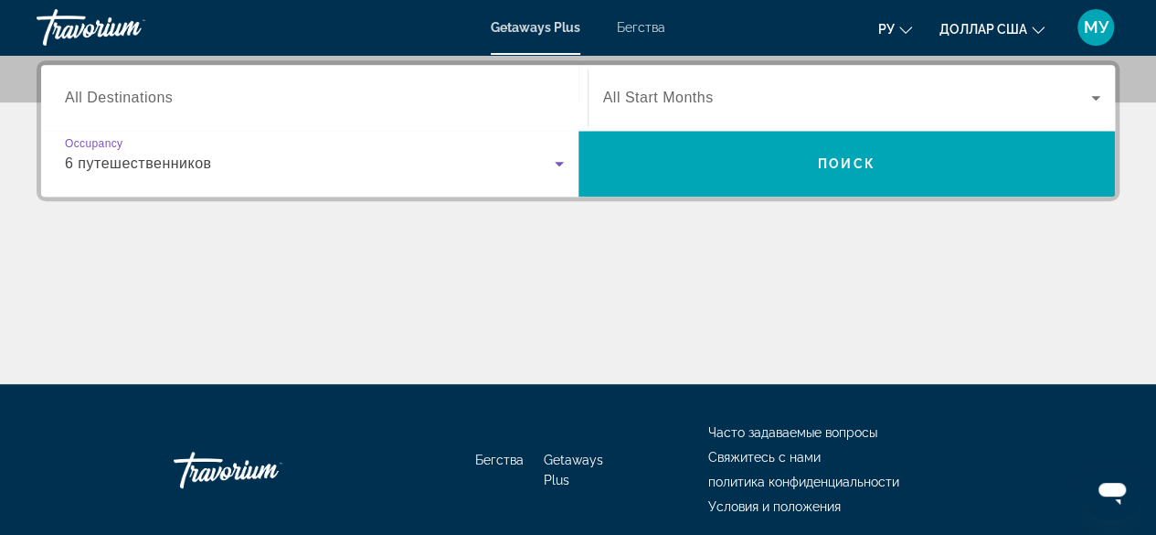
click at [1092, 96] on icon "Виджет поиска" at bounding box center [1096, 98] width 22 height 22
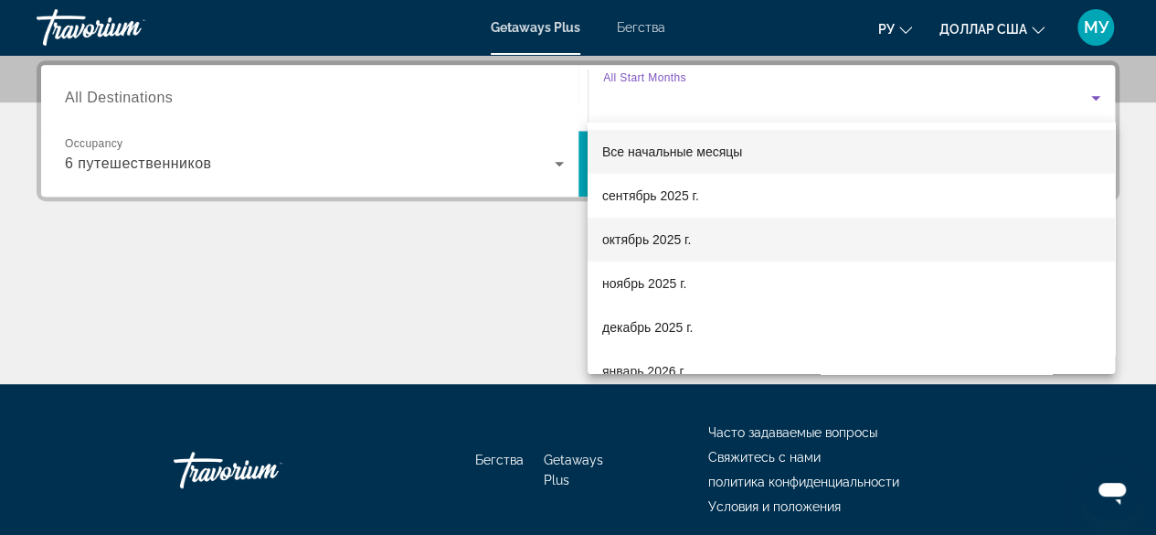
click at [664, 240] on font "октябрь 2025 г." at bounding box center [646, 239] width 89 height 15
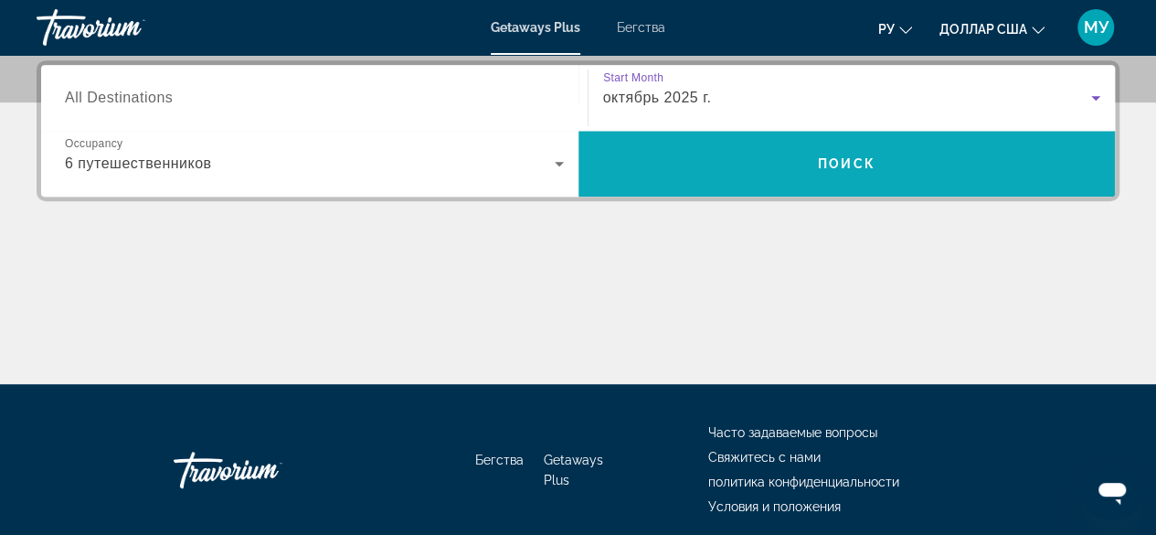
click at [841, 156] on span "Поиск" at bounding box center [847, 163] width 58 height 15
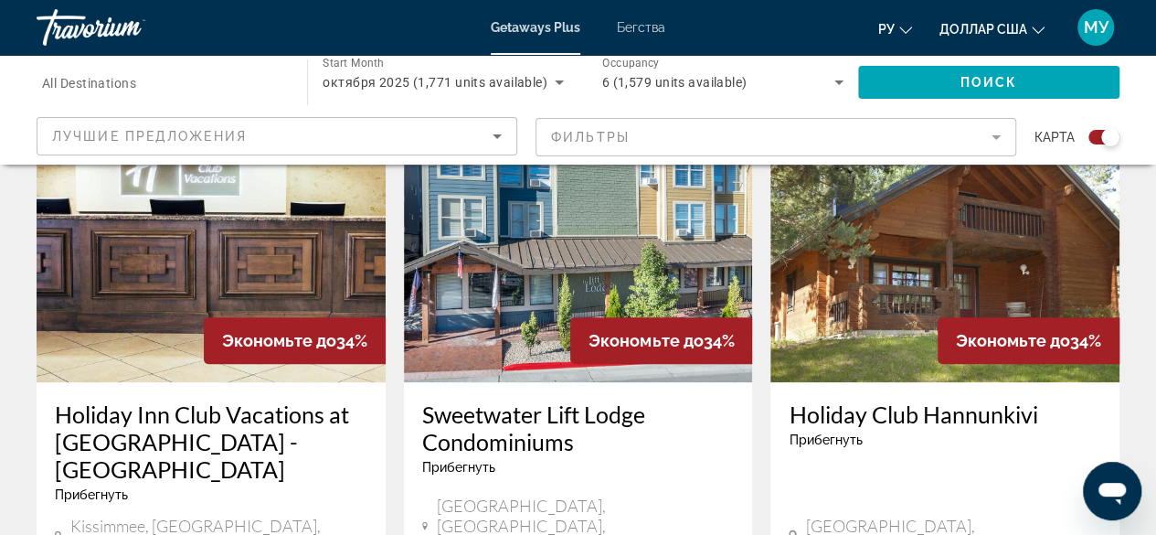
scroll to position [731, 0]
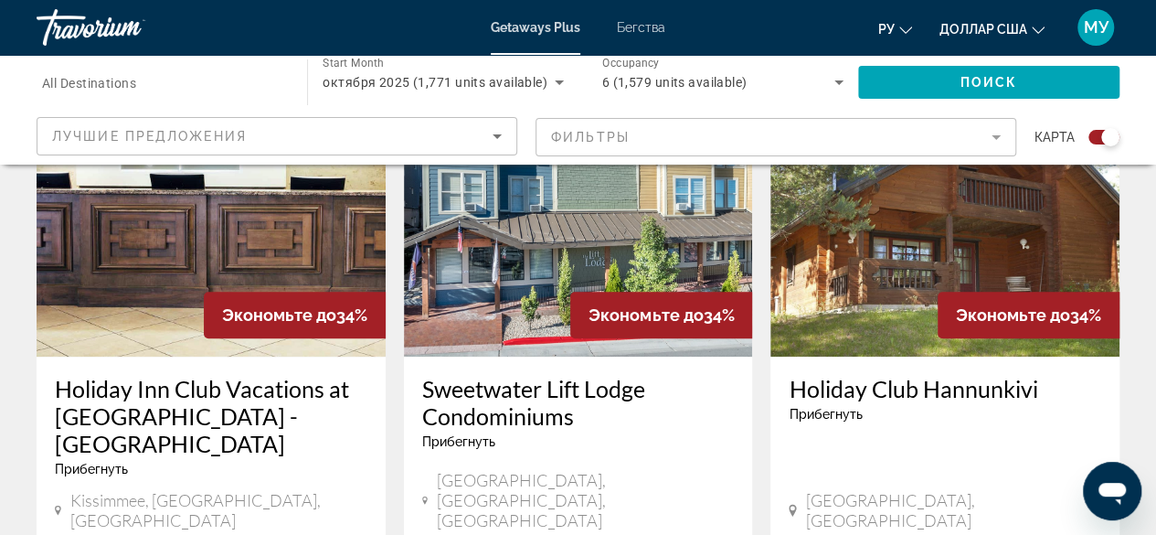
click at [872, 330] on img "Основное содержание" at bounding box center [945, 210] width 349 height 293
click at [0, 0] on div at bounding box center [0, 0] width 0 height 0
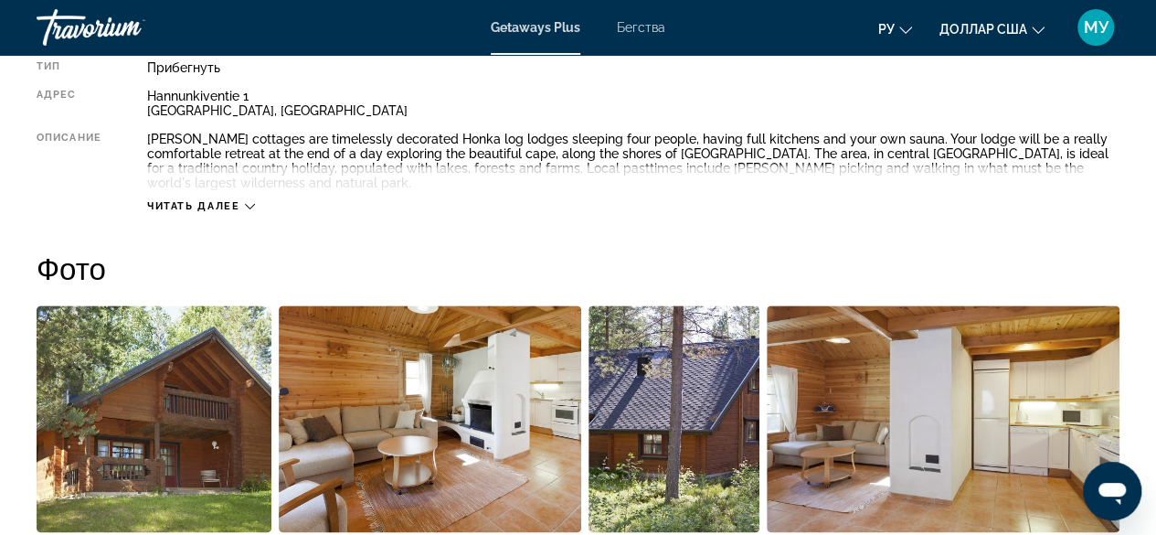
scroll to position [1006, 0]
